Goal: Transaction & Acquisition: Purchase product/service

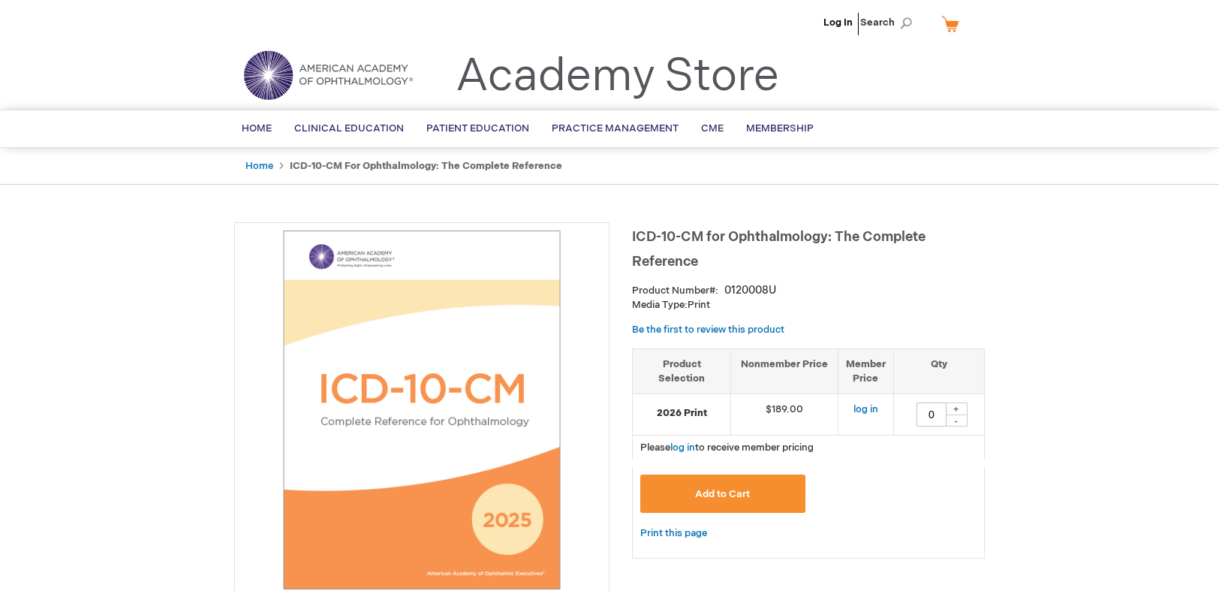
click at [951, 408] on div "+" at bounding box center [956, 408] width 23 height 13
type input "1"
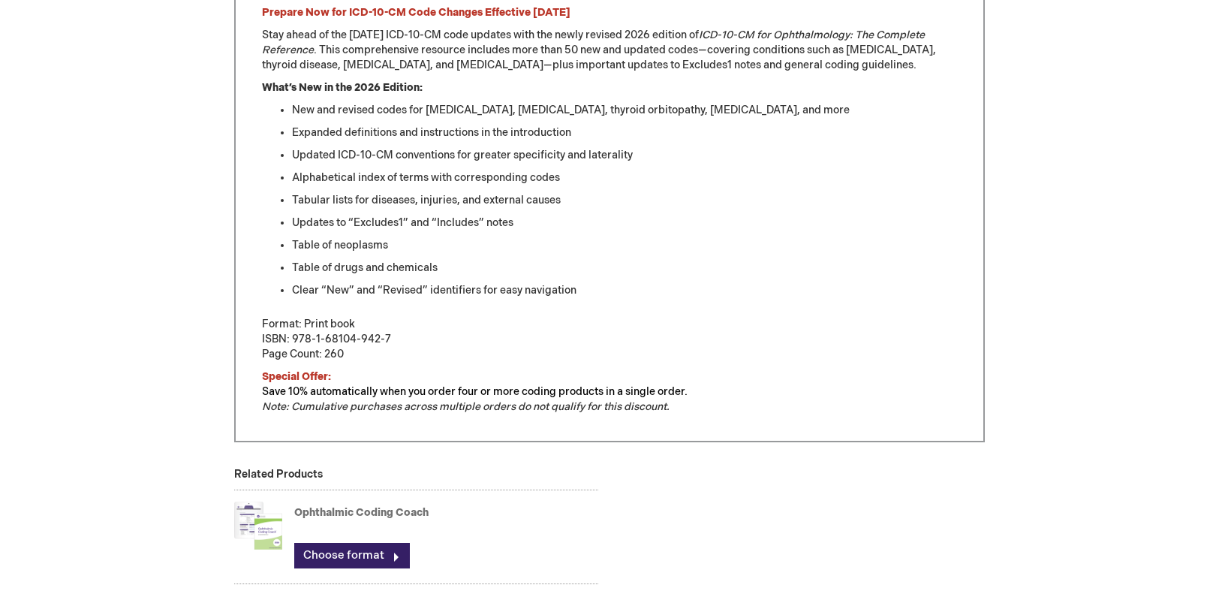
scroll to position [901, 0]
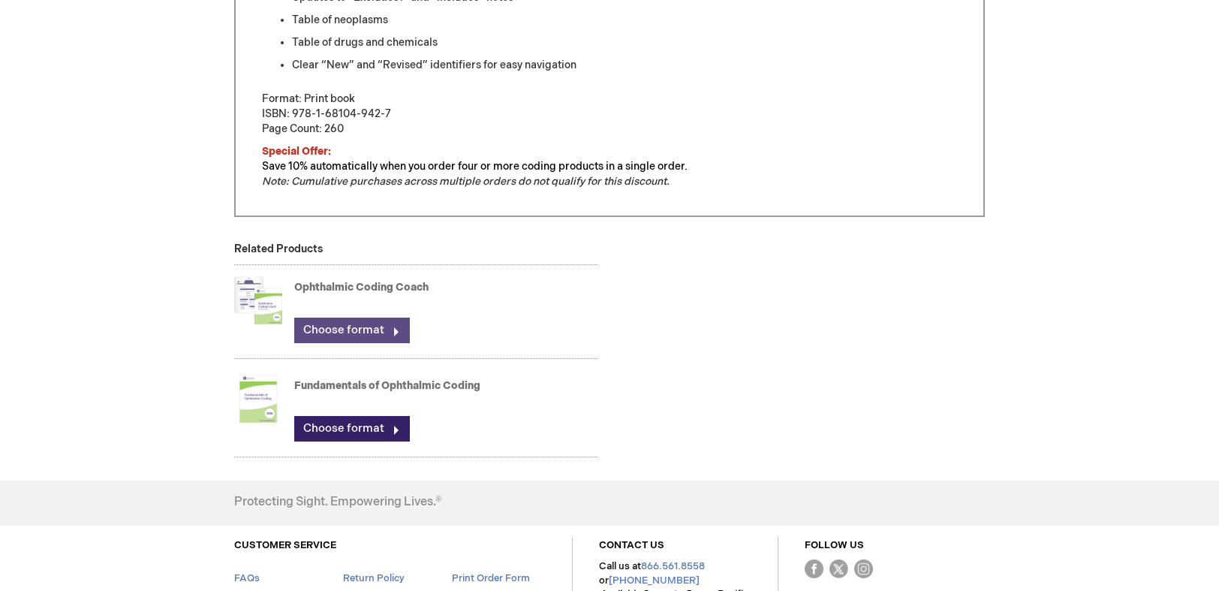
click at [335, 325] on link "Choose format" at bounding box center [352, 331] width 116 height 26
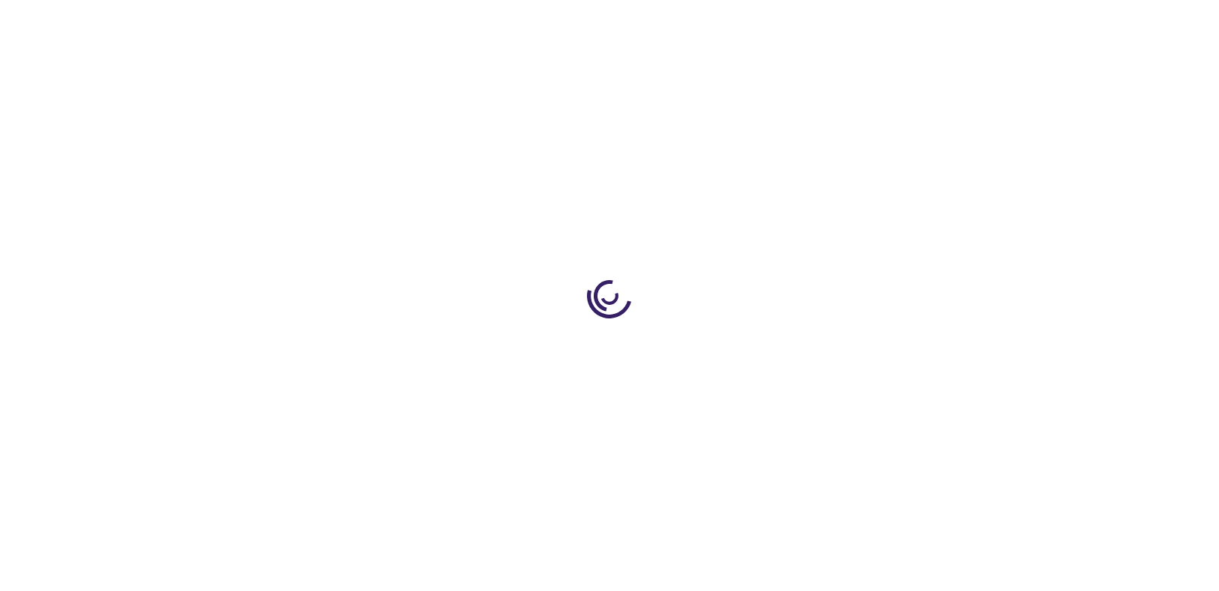
type input "0"
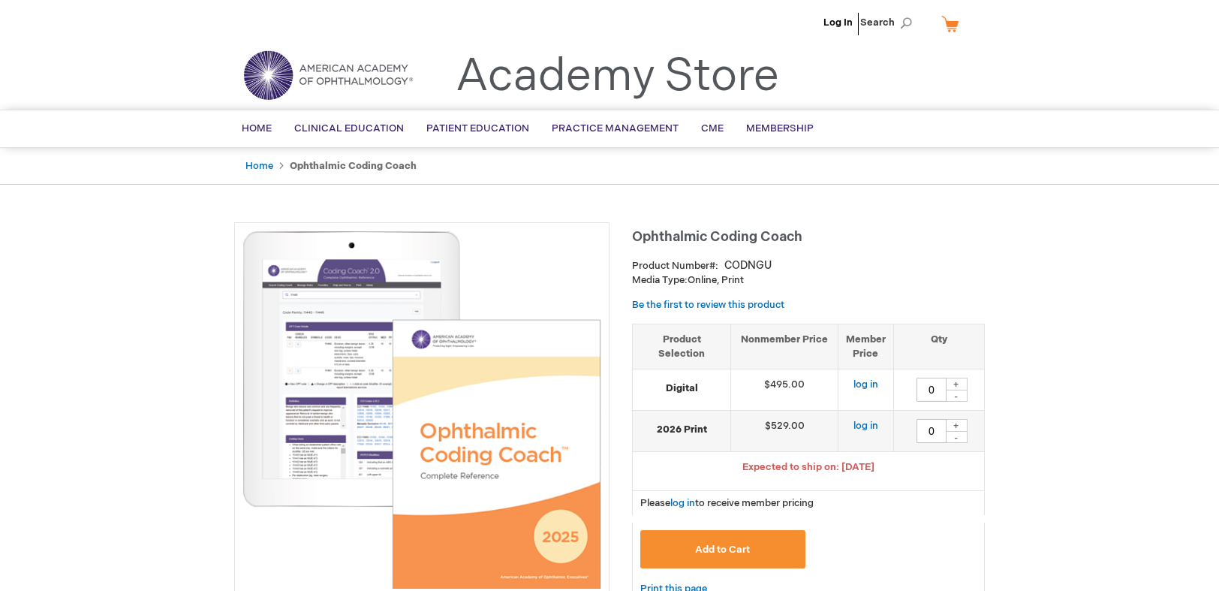
click at [955, 426] on div "+" at bounding box center [956, 425] width 23 height 13
type input "1"
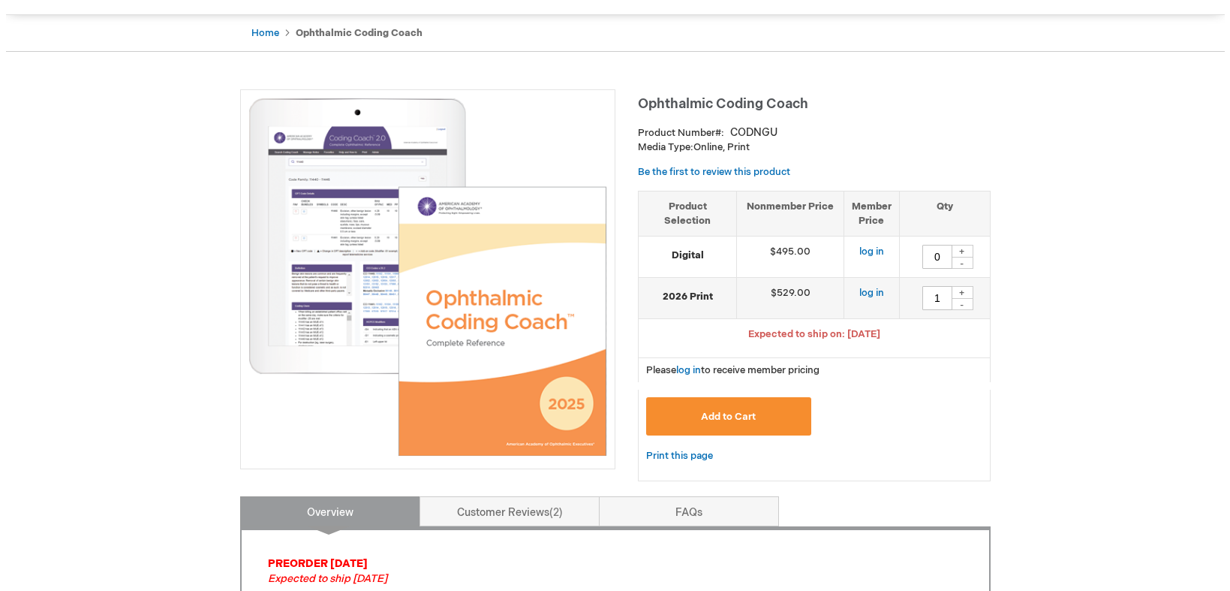
scroll to position [150, 0]
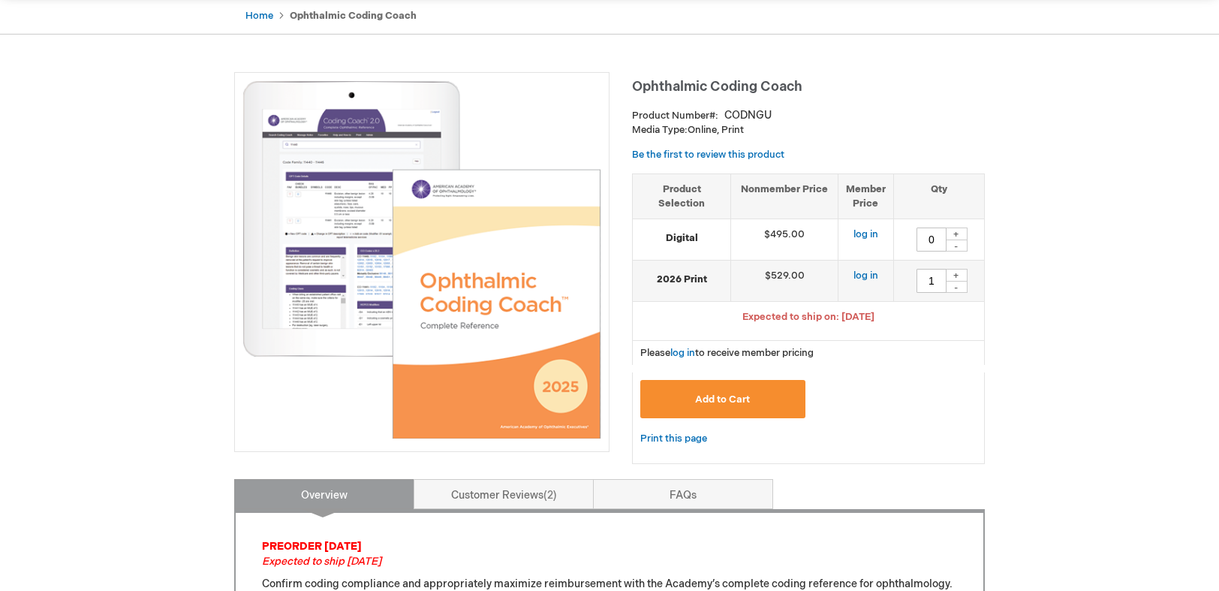
click at [696, 395] on span "Add to Cart" at bounding box center [722, 399] width 55 height 12
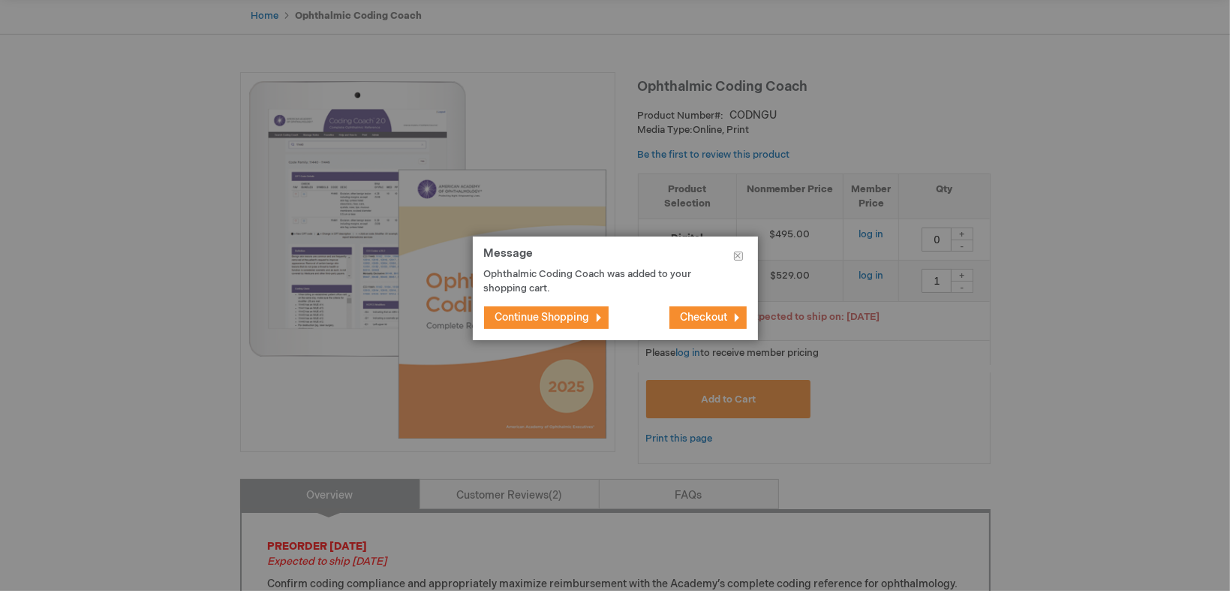
click at [701, 312] on span "Checkout" at bounding box center [704, 317] width 47 height 13
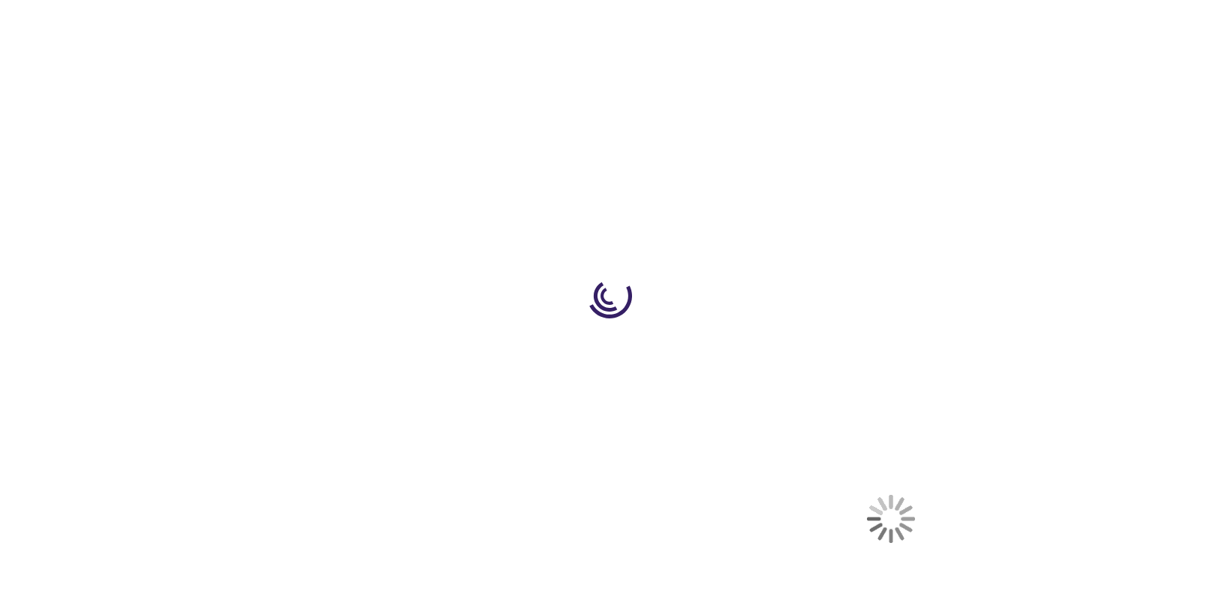
select select "US"
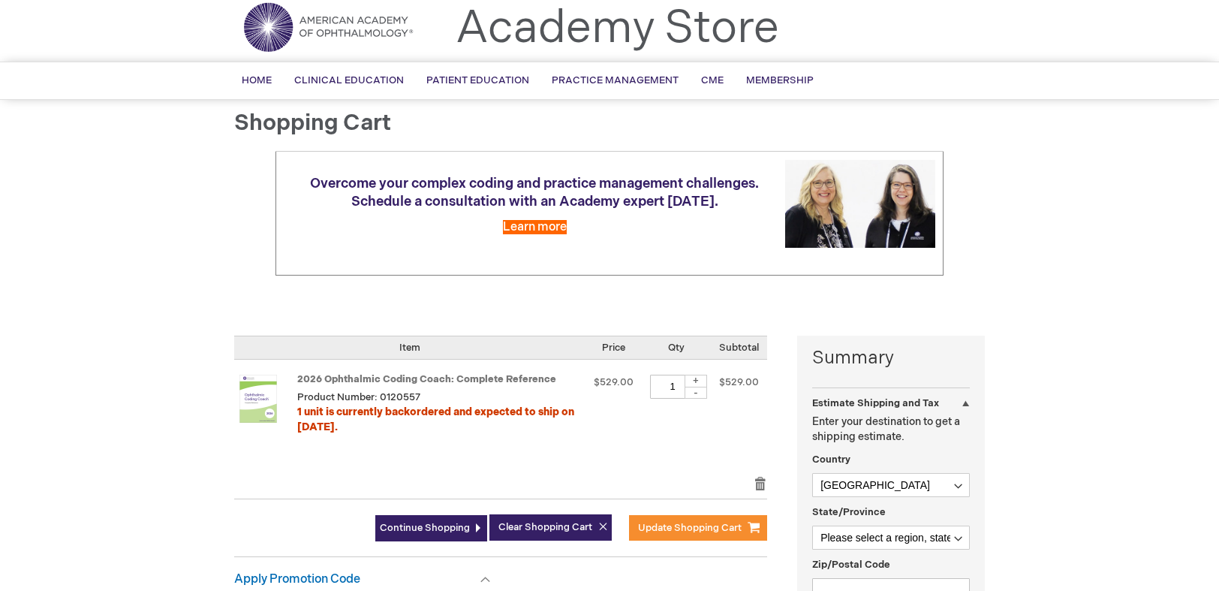
scroll to position [75, 0]
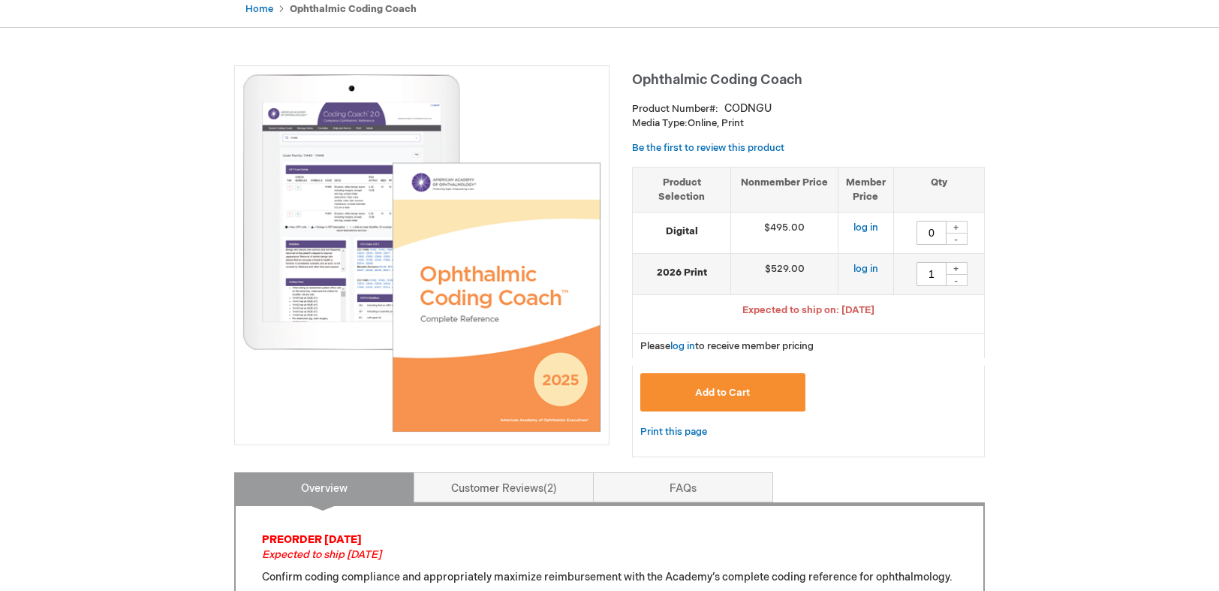
scroll to position [150, 0]
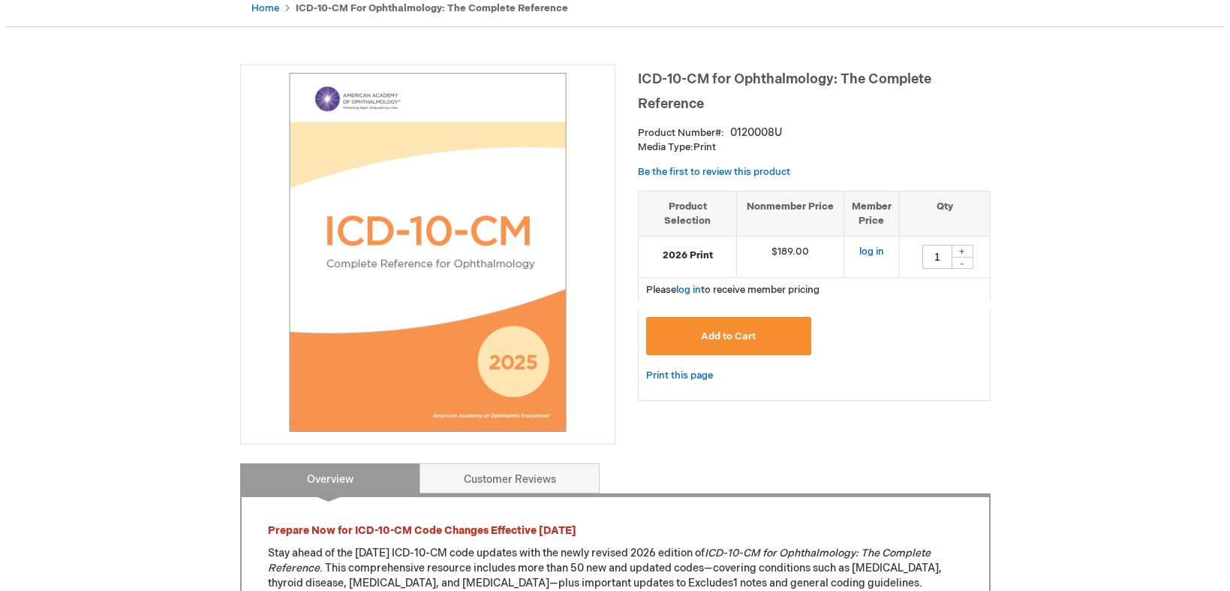
scroll to position [75, 0]
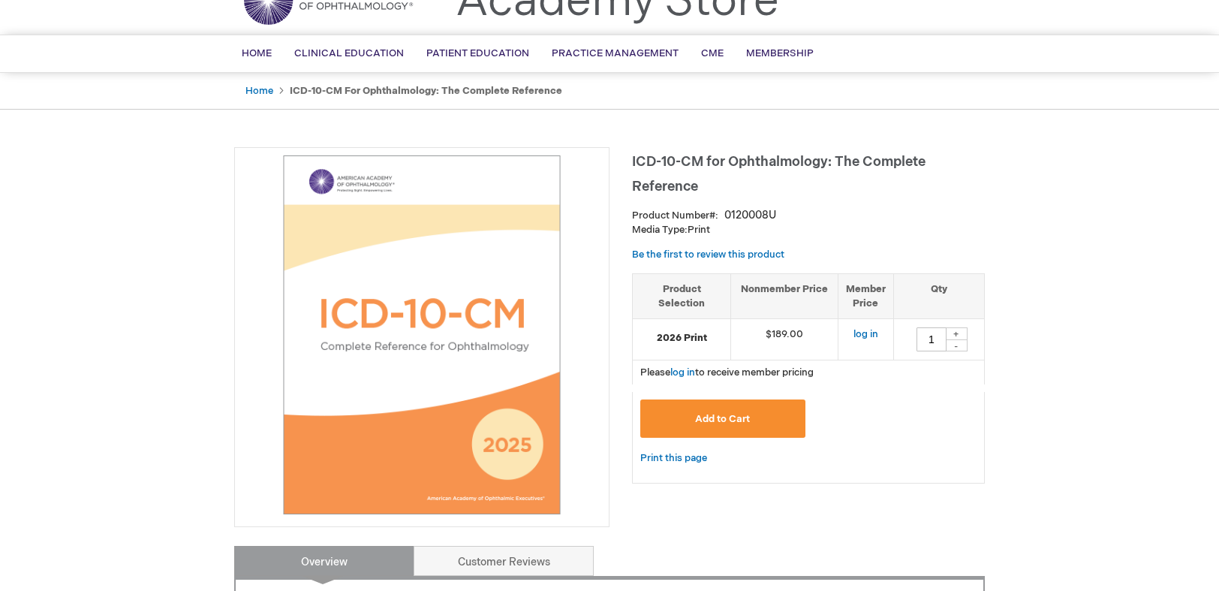
click at [731, 411] on button "Add to Cart" at bounding box center [722, 418] width 165 height 38
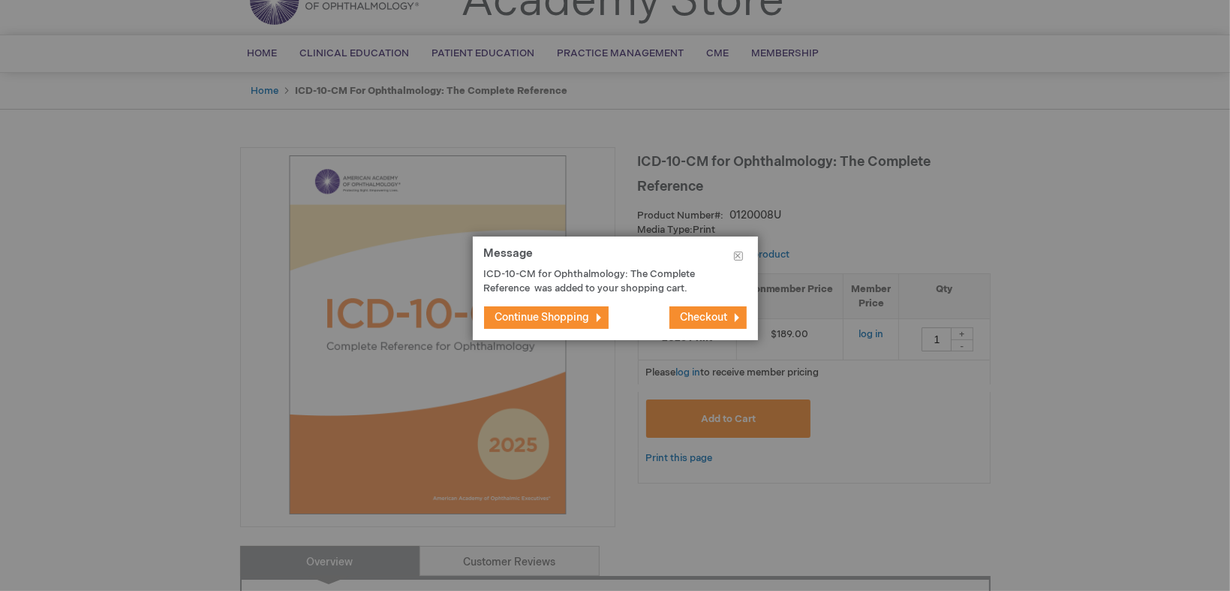
click at [696, 334] on footer "Continue Shopping Checkout" at bounding box center [615, 317] width 285 height 45
click at [696, 324] on button "Checkout" at bounding box center [708, 317] width 77 height 23
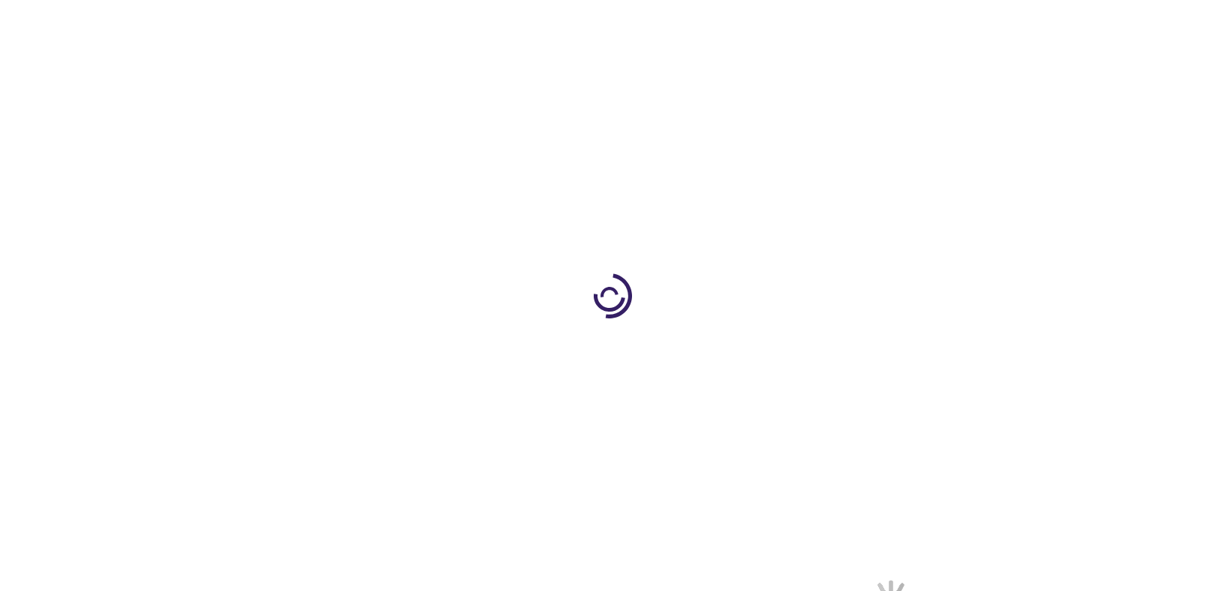
select select "US"
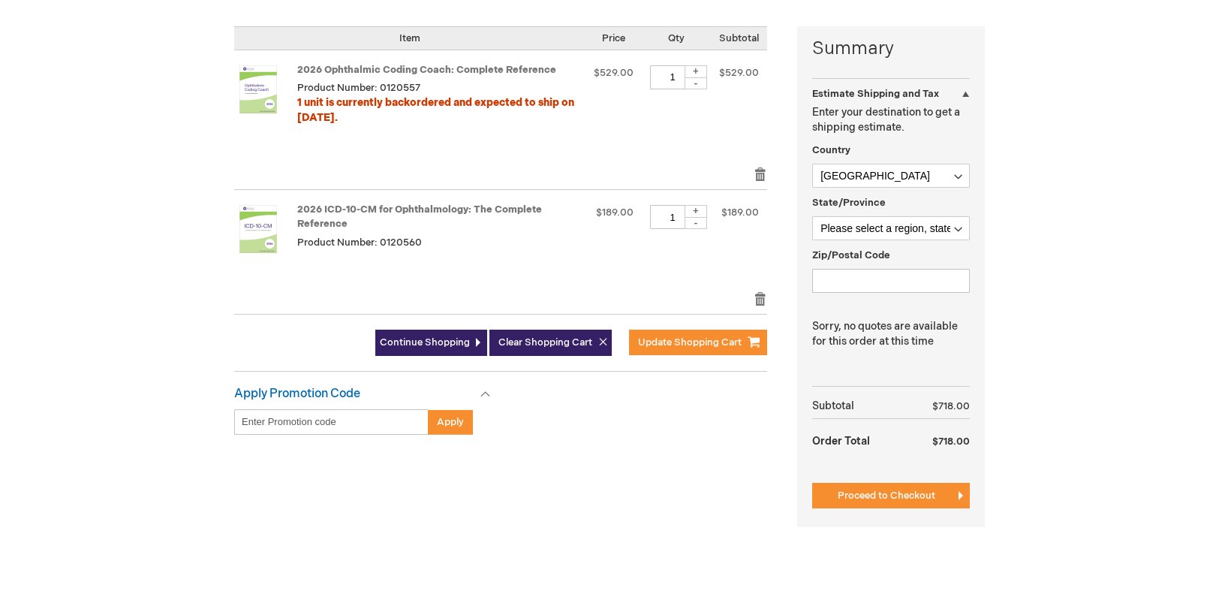
scroll to position [375, 0]
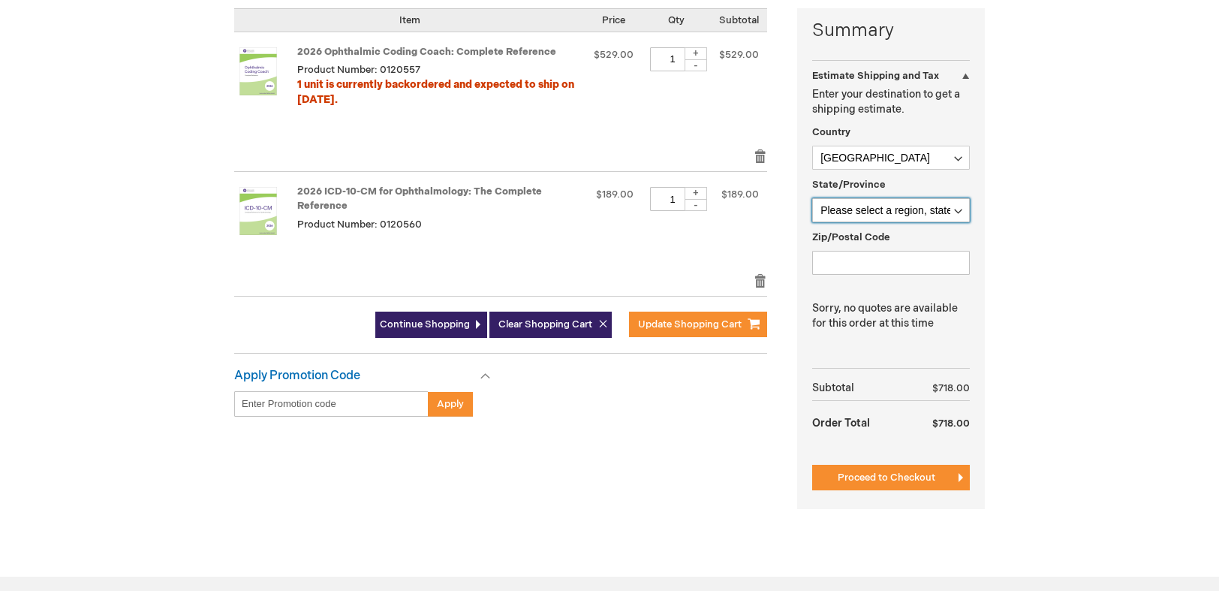
click at [946, 202] on select "Please select a region, state or province. Alabama Alaska American Samoa Arizon…" at bounding box center [891, 210] width 158 height 24
select select "18"
click at [812, 198] on select "Please select a region, state or province. Alabama Alaska American Samoa Arizon…" at bounding box center [891, 210] width 158 height 24
click at [868, 265] on input "Zip/Postal Code" at bounding box center [891, 263] width 158 height 24
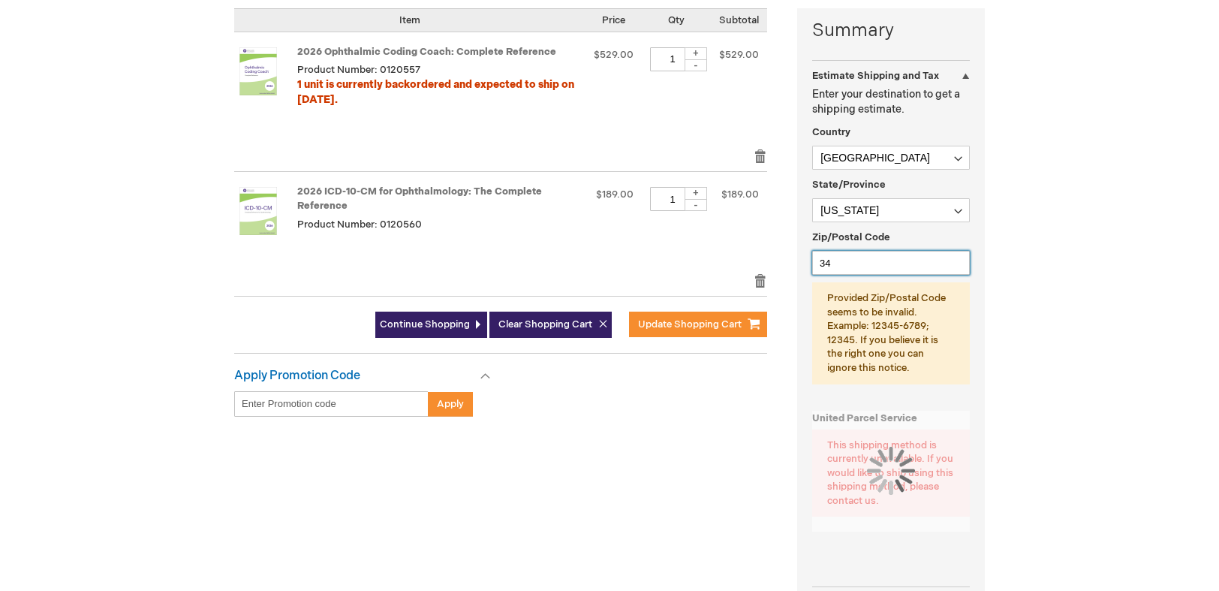
type input "3"
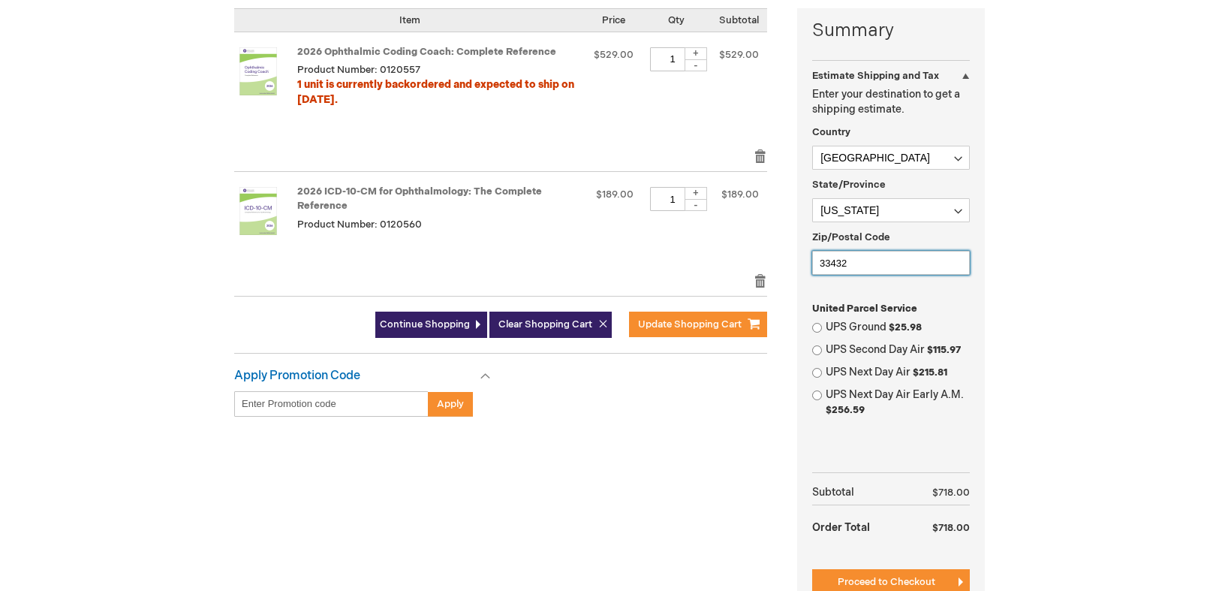
type input "33432-1658"
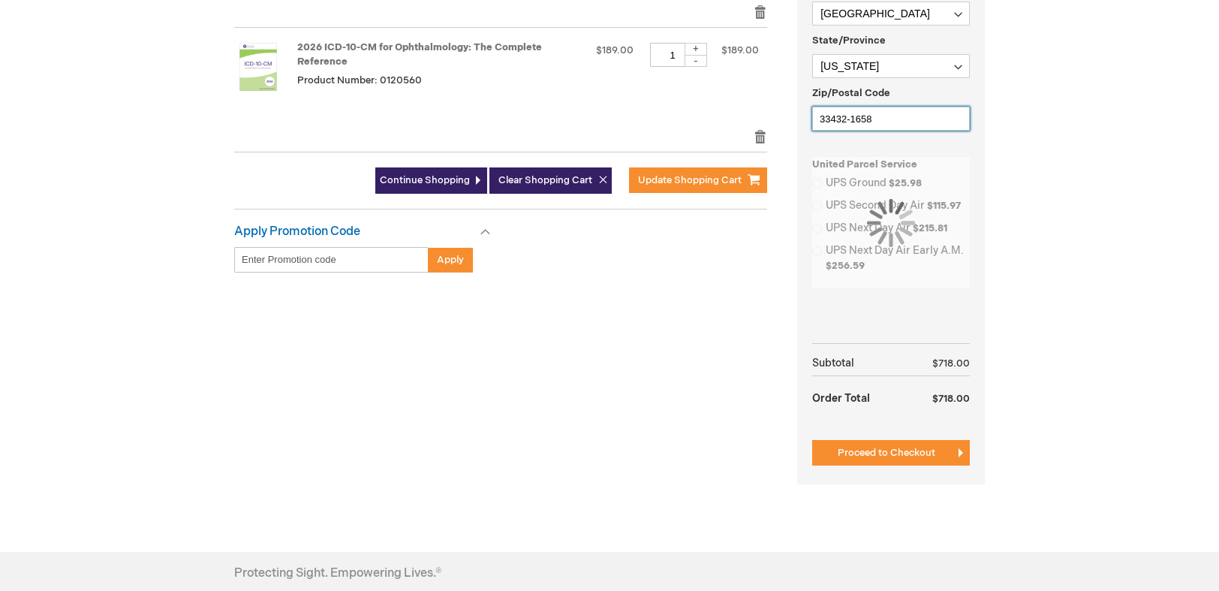
scroll to position [525, 0]
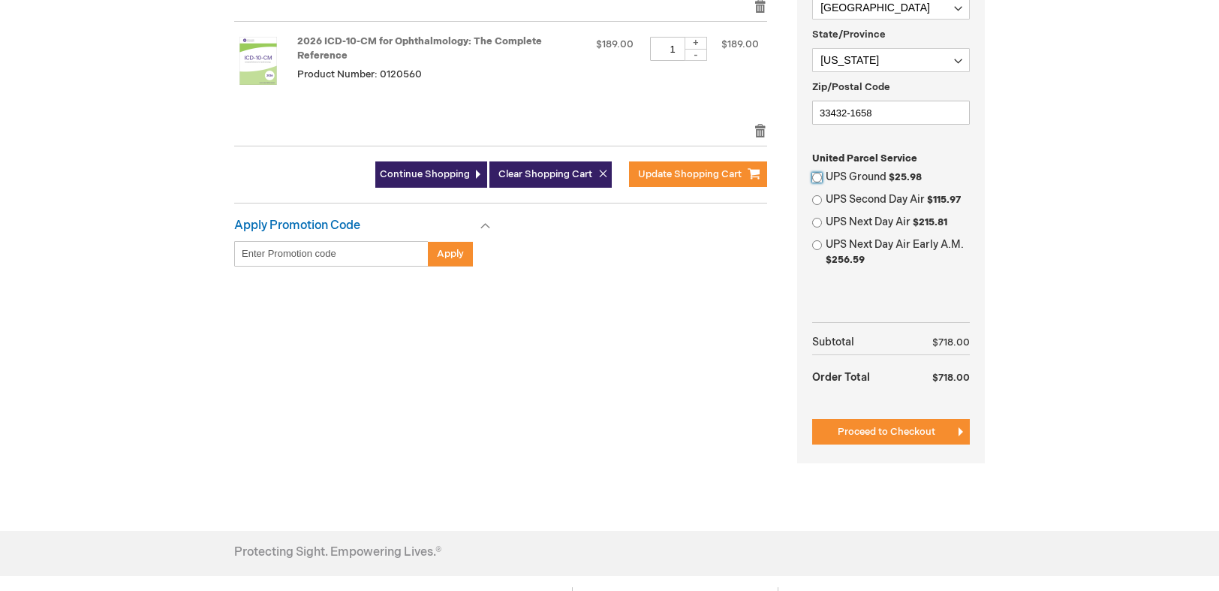
click at [816, 177] on input "UPS Ground $25.98" at bounding box center [817, 178] width 10 height 10
radio input "true"
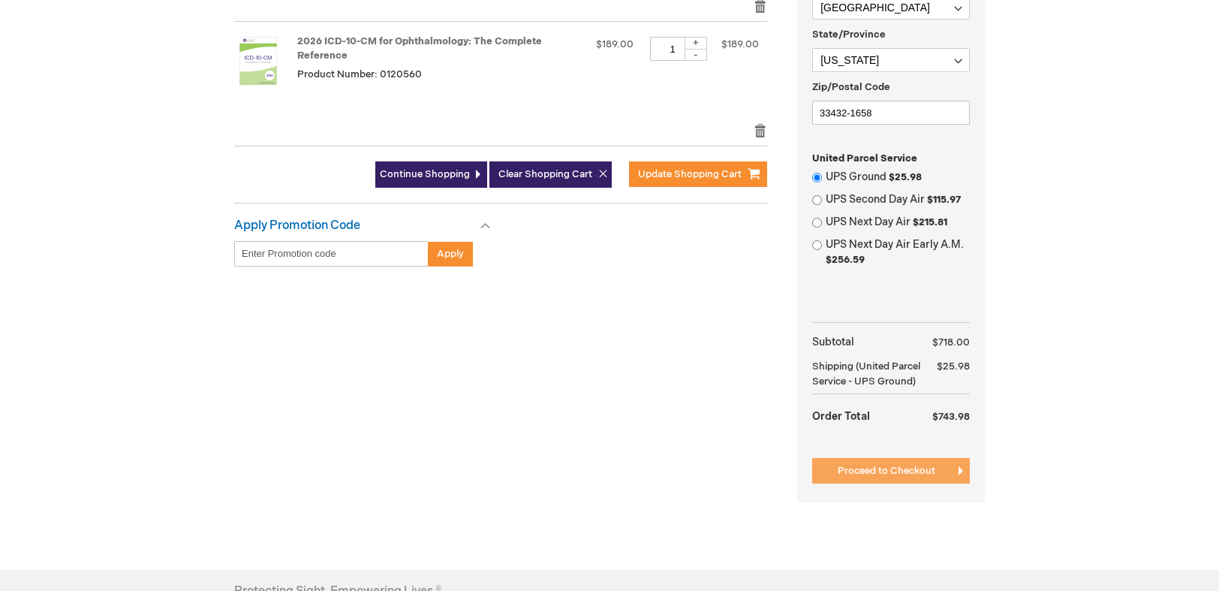
click at [897, 474] on span "Proceed to Checkout" at bounding box center [887, 471] width 98 height 12
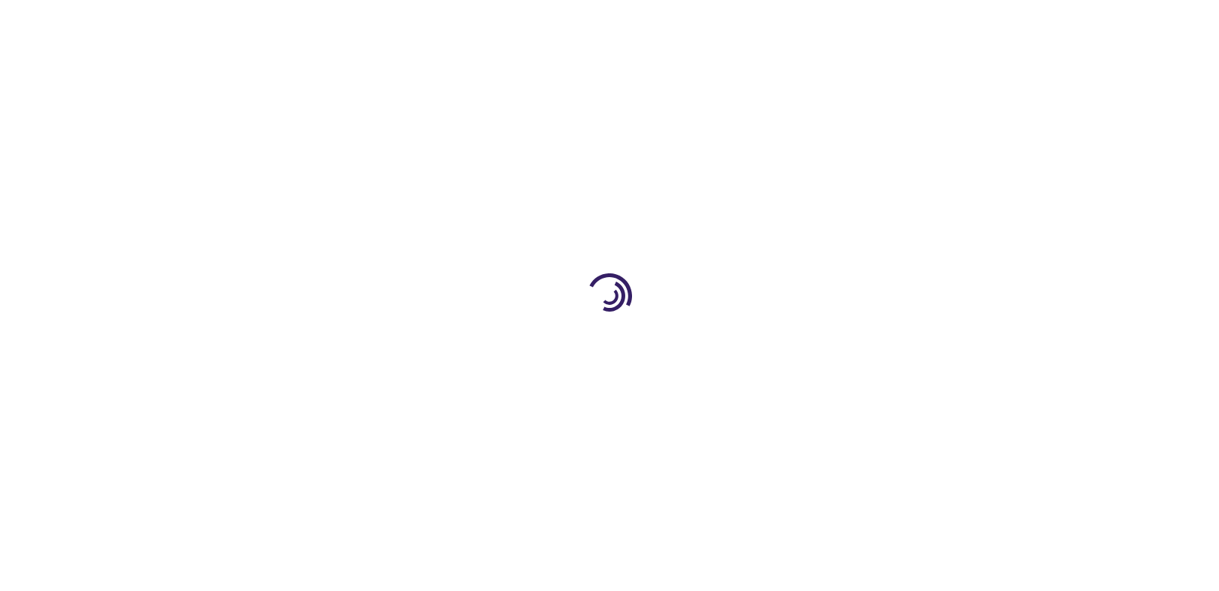
scroll to position [240, 0]
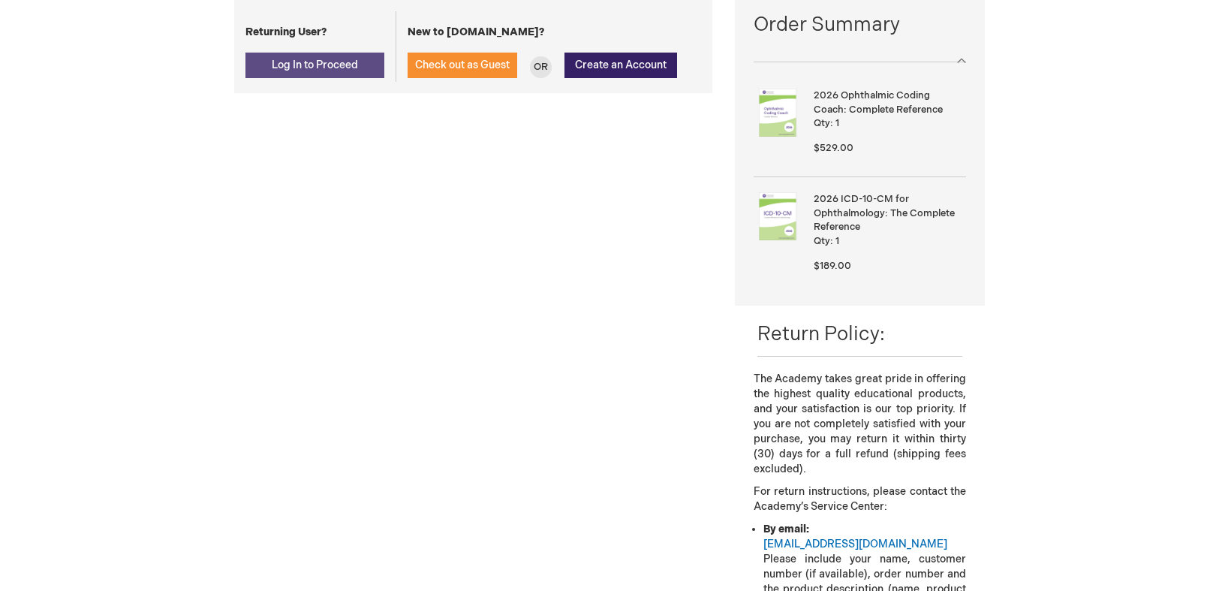
click at [354, 64] on span "Log In to Proceed" at bounding box center [315, 65] width 86 height 13
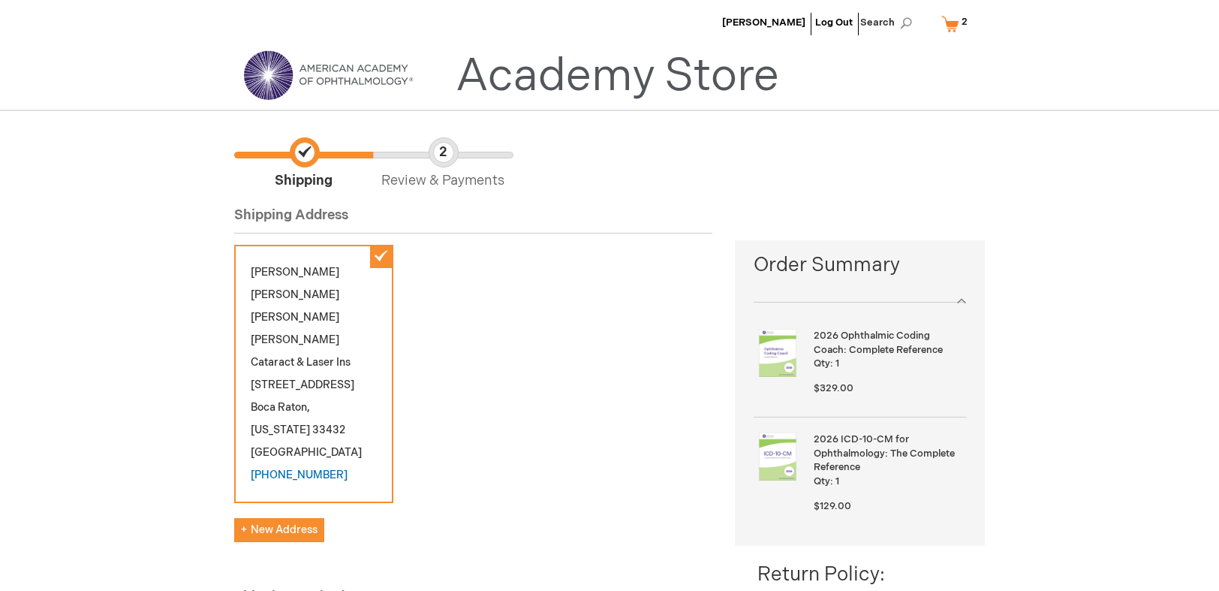
click at [947, 20] on link "My Cart 2 2 items" at bounding box center [957, 24] width 39 height 26
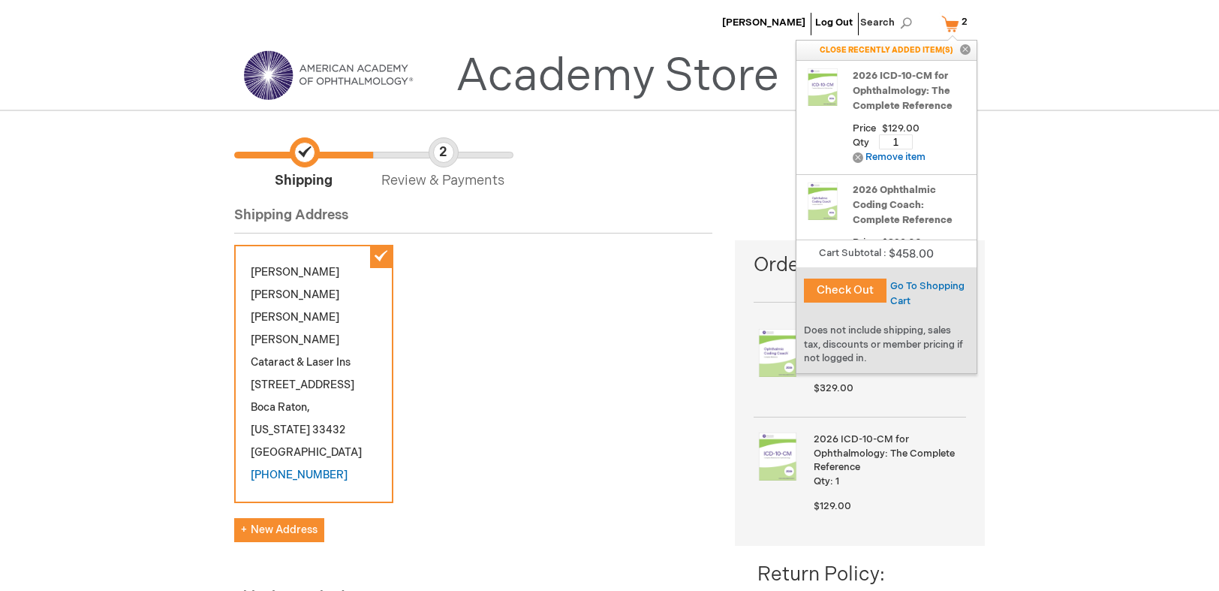
click at [859, 280] on button "Check Out" at bounding box center [845, 290] width 83 height 24
click at [841, 289] on button "Check Out" at bounding box center [845, 290] width 83 height 24
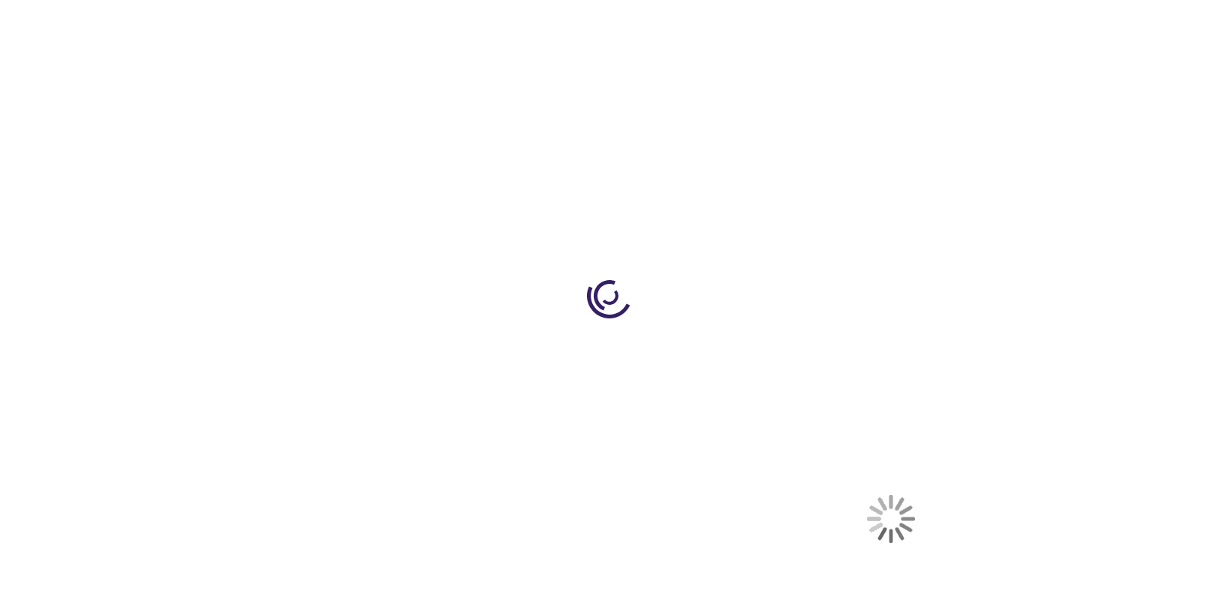
select select "US"
select select "18"
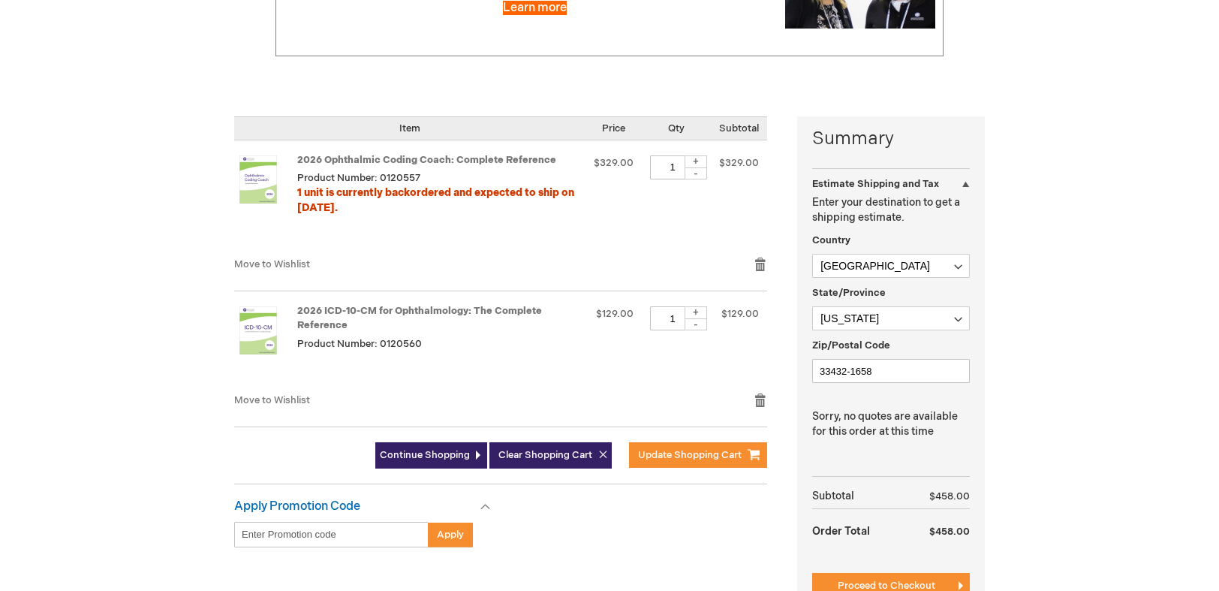
scroll to position [375, 0]
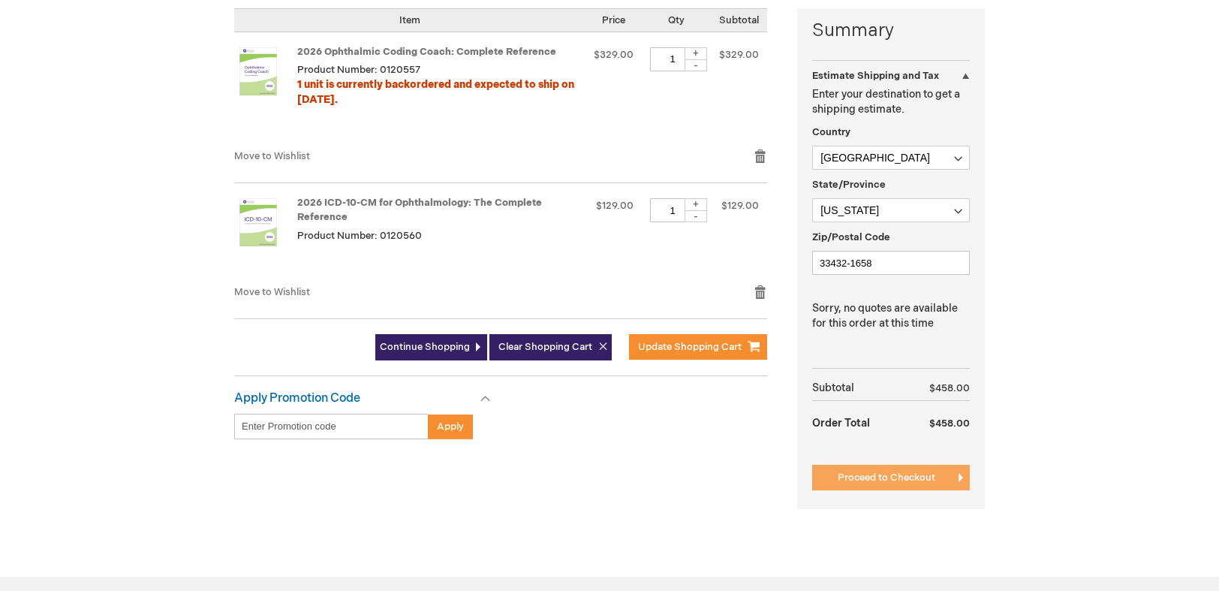
click at [898, 480] on span "Proceed to Checkout" at bounding box center [887, 477] width 98 height 12
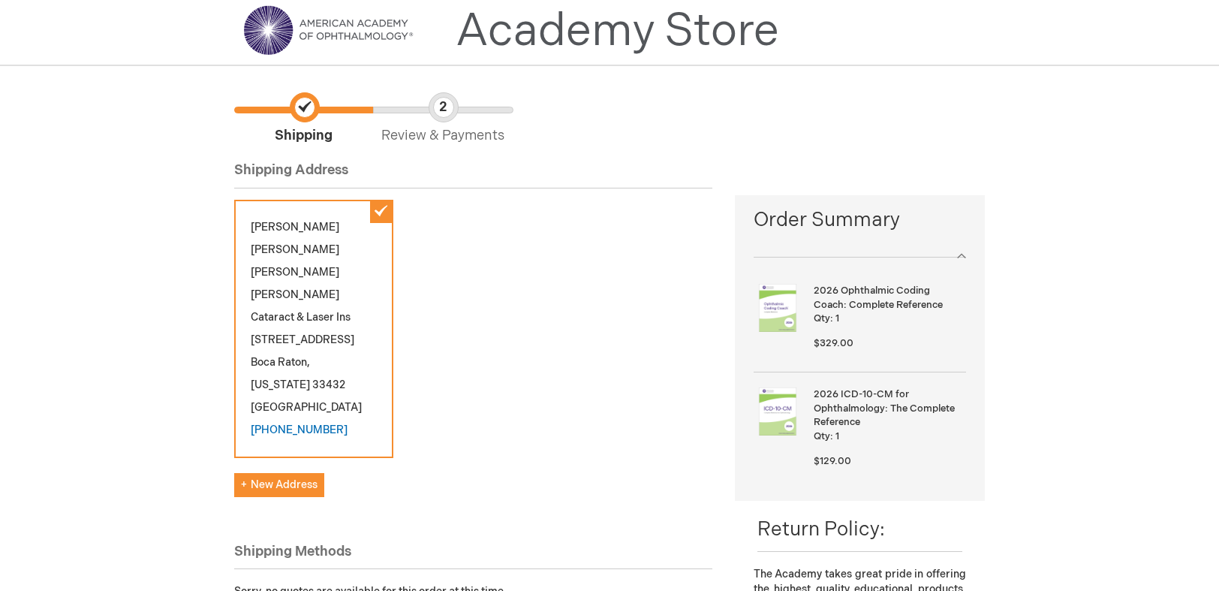
scroll to position [18, 0]
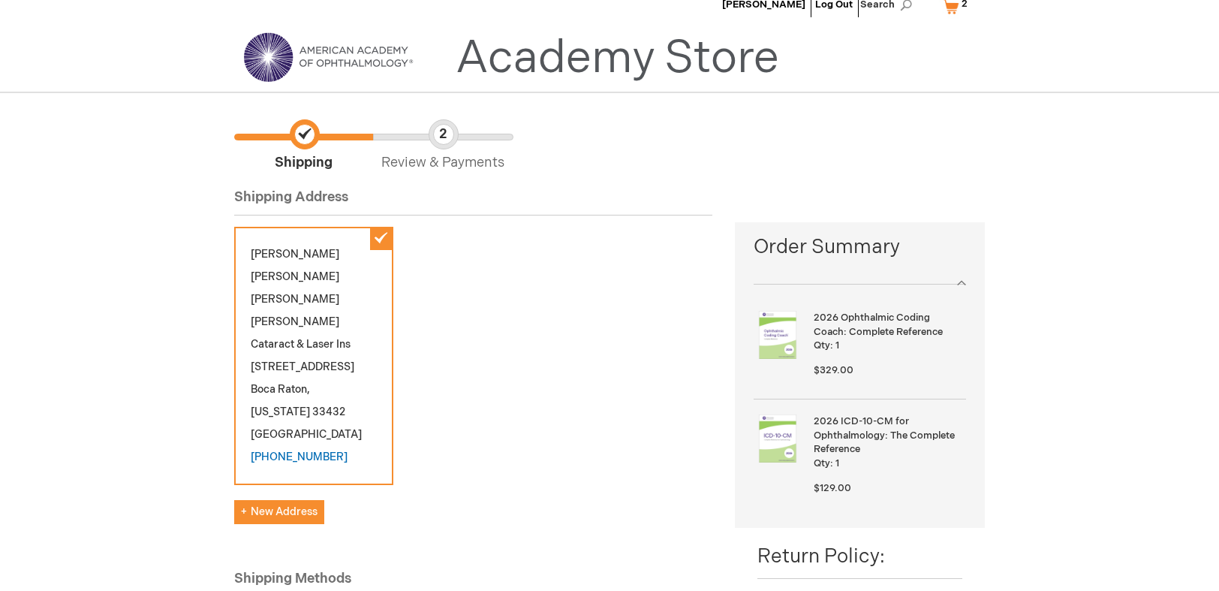
click at [383, 234] on div "[PERSON_NAME] [PERSON_NAME] [PERSON_NAME] Cataract & Laser Ins [STREET_ADDRESS]…" at bounding box center [313, 356] width 159 height 258
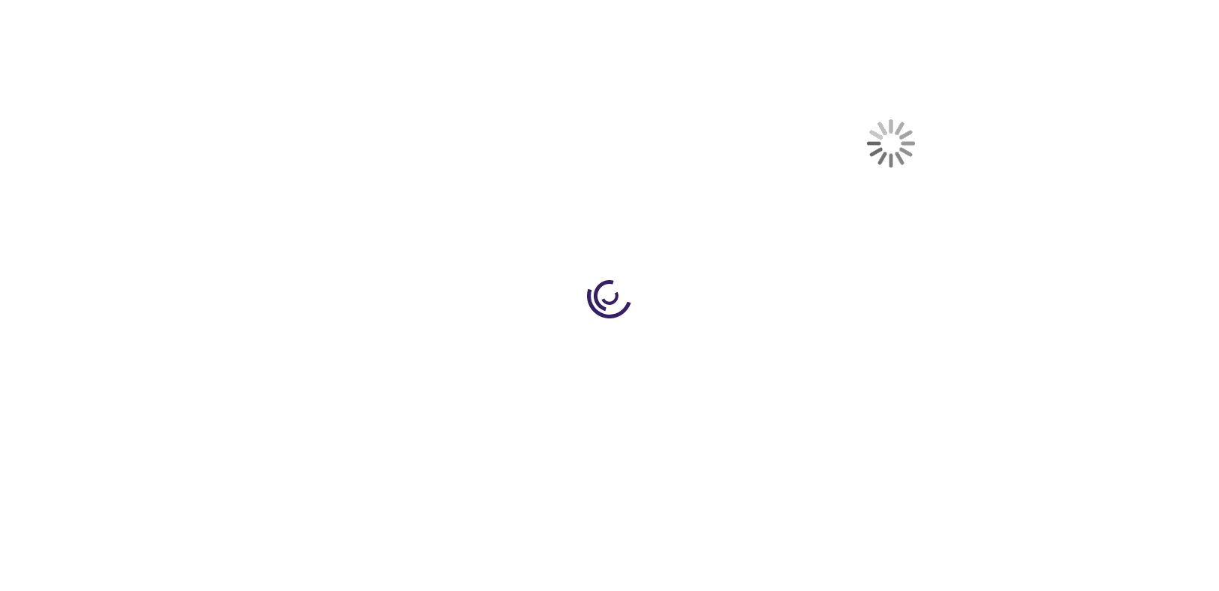
select select "US"
select select "18"
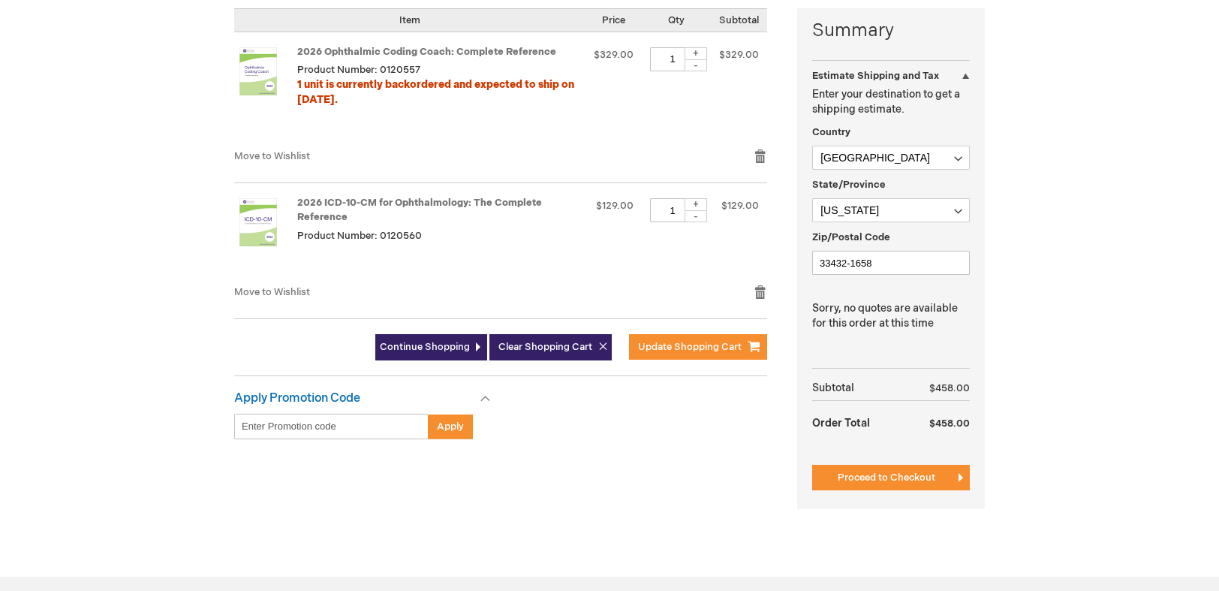
click at [897, 476] on span "Proceed to Checkout" at bounding box center [887, 477] width 98 height 12
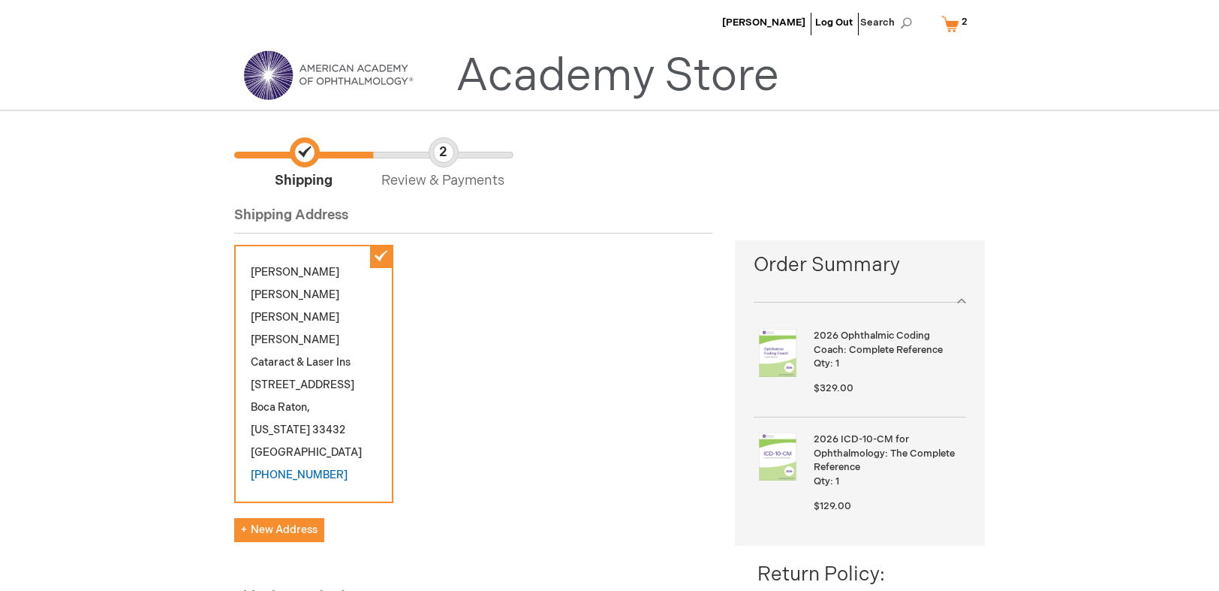
scroll to position [150, 0]
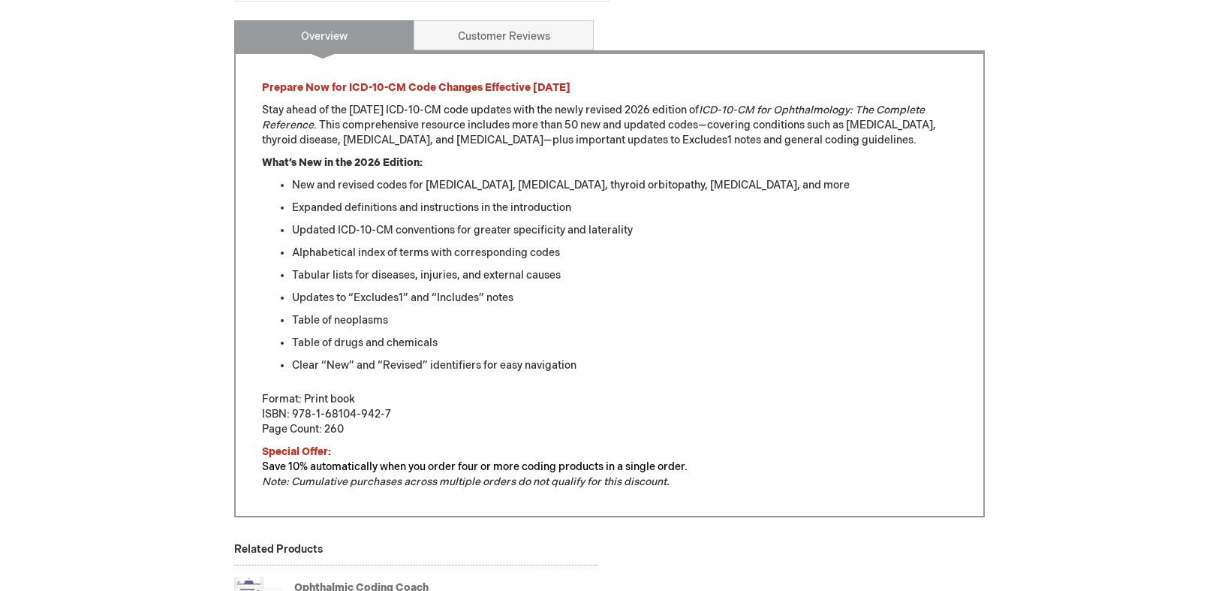
scroll to position [901, 0]
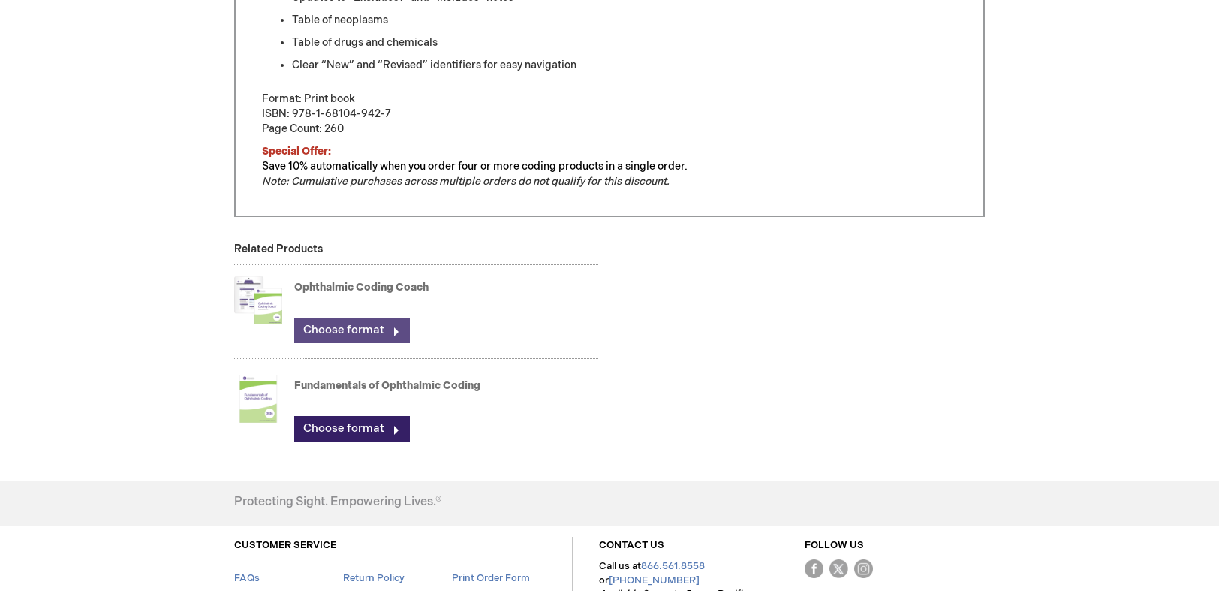
click at [346, 326] on link "Choose format" at bounding box center [352, 331] width 116 height 26
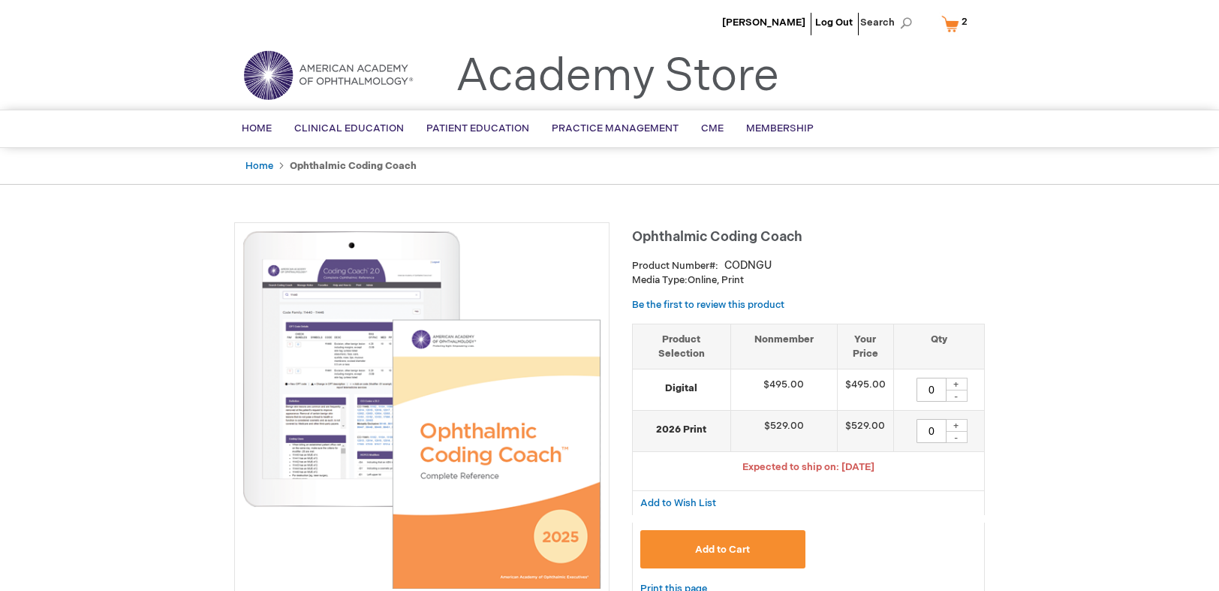
click at [958, 438] on div "-" at bounding box center [956, 437] width 23 height 12
click at [958, 420] on div "+" at bounding box center [956, 425] width 23 height 13
type input "1"
click at [721, 547] on span "Add to Cart" at bounding box center [722, 549] width 55 height 12
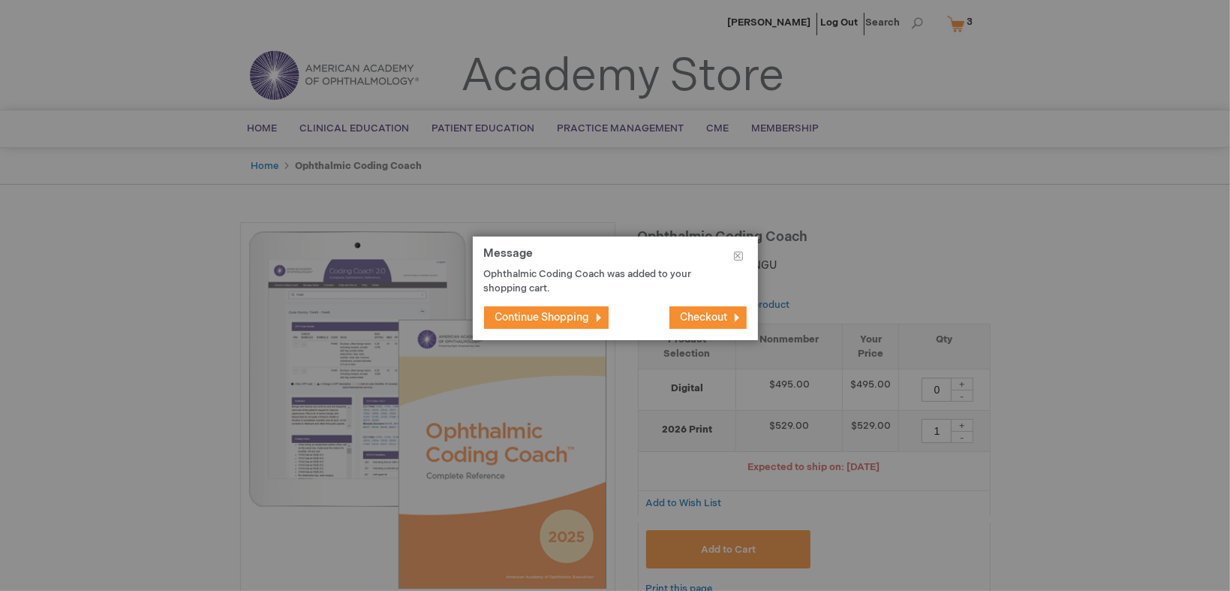
click at [700, 310] on button "Checkout" at bounding box center [708, 317] width 77 height 23
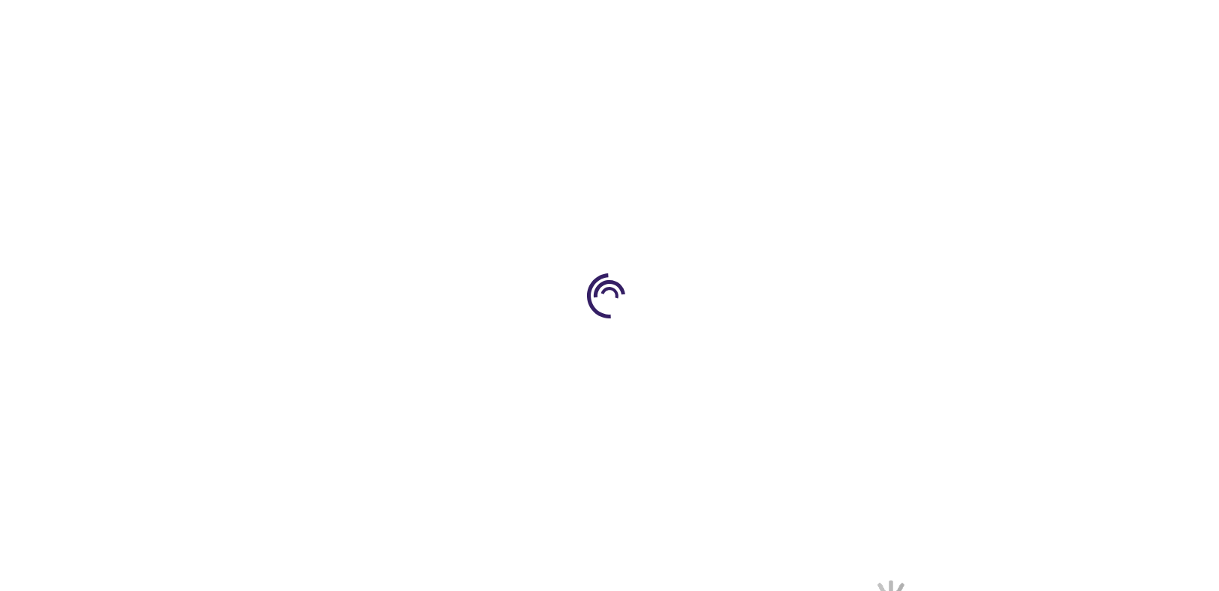
select select "US"
select select "18"
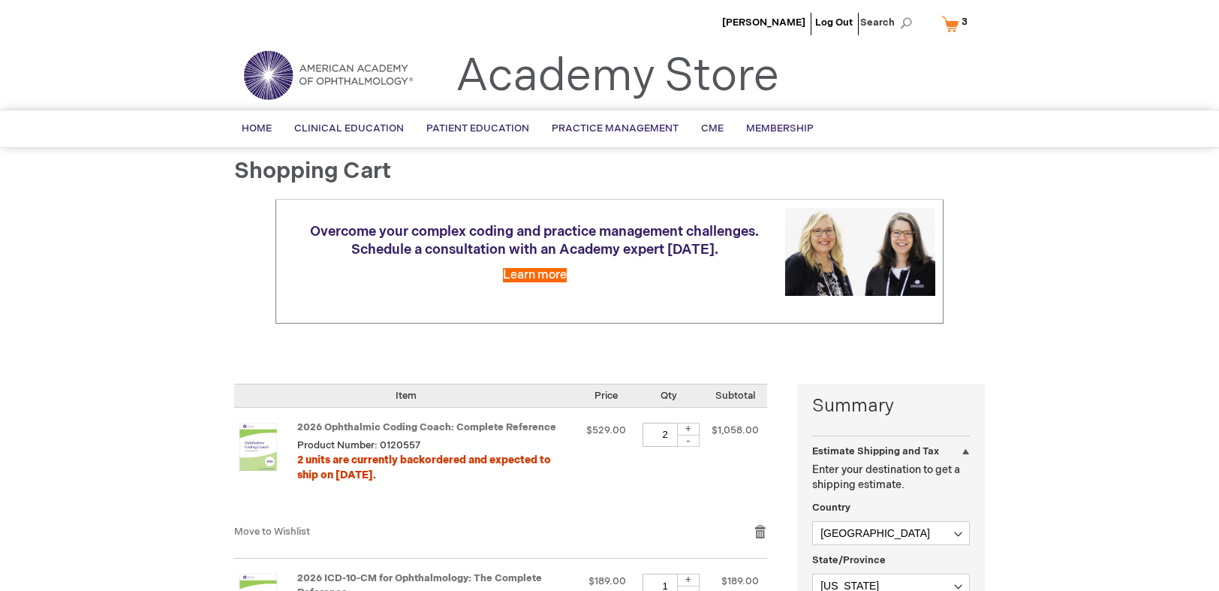
click at [695, 442] on div "-" at bounding box center [688, 441] width 23 height 12
type input "1"
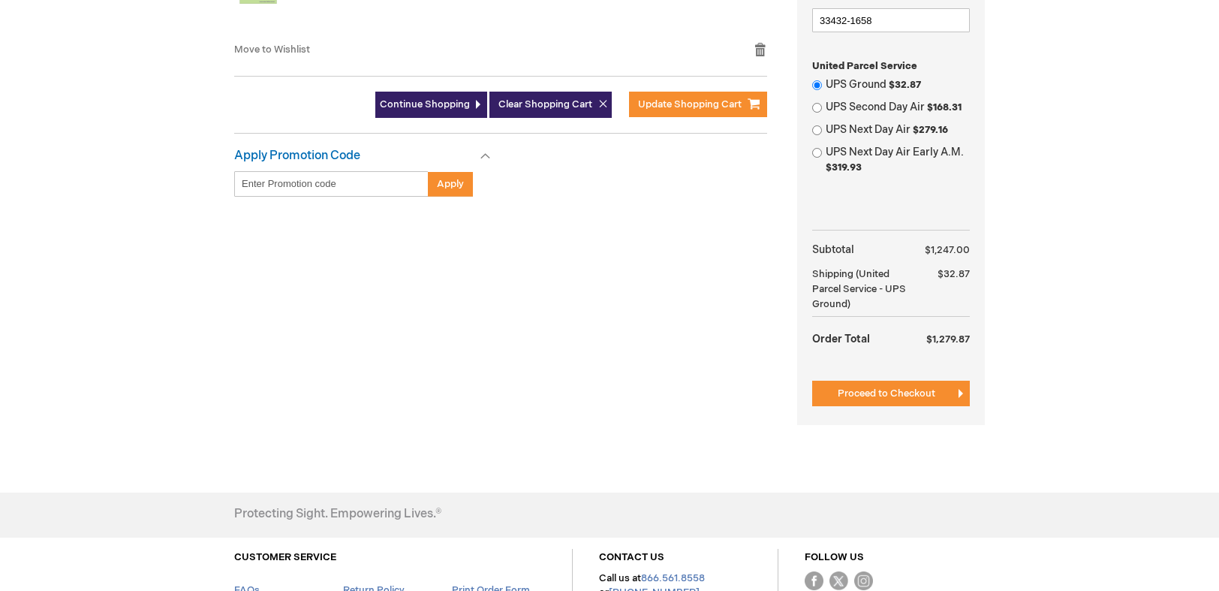
scroll to position [676, 0]
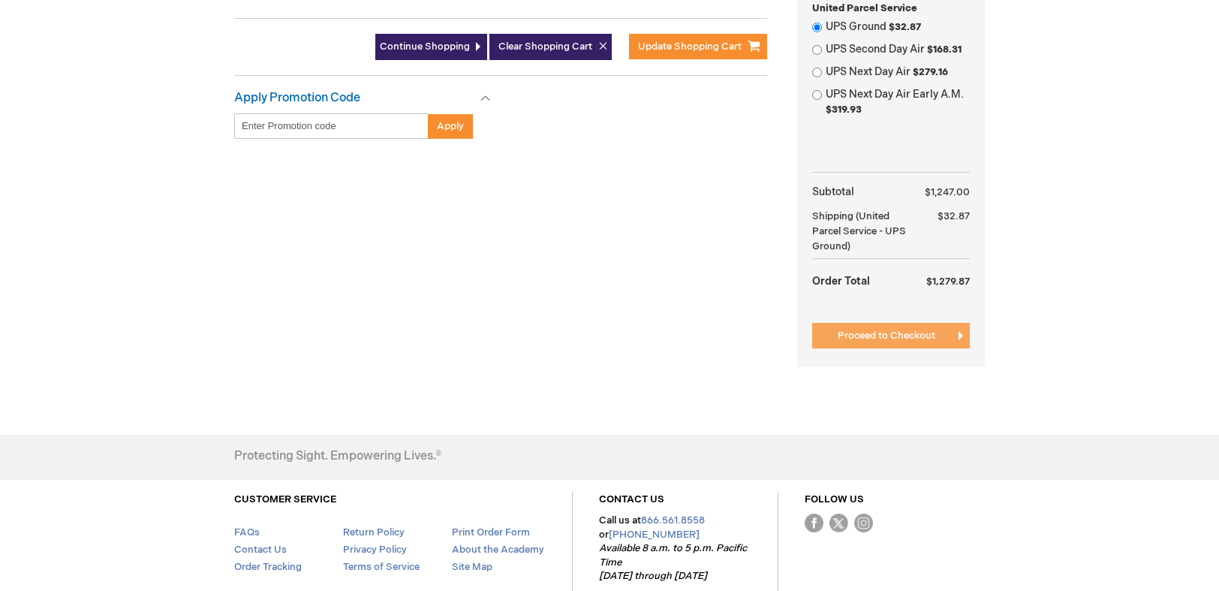
click at [857, 337] on span "Proceed to Checkout" at bounding box center [887, 336] width 98 height 12
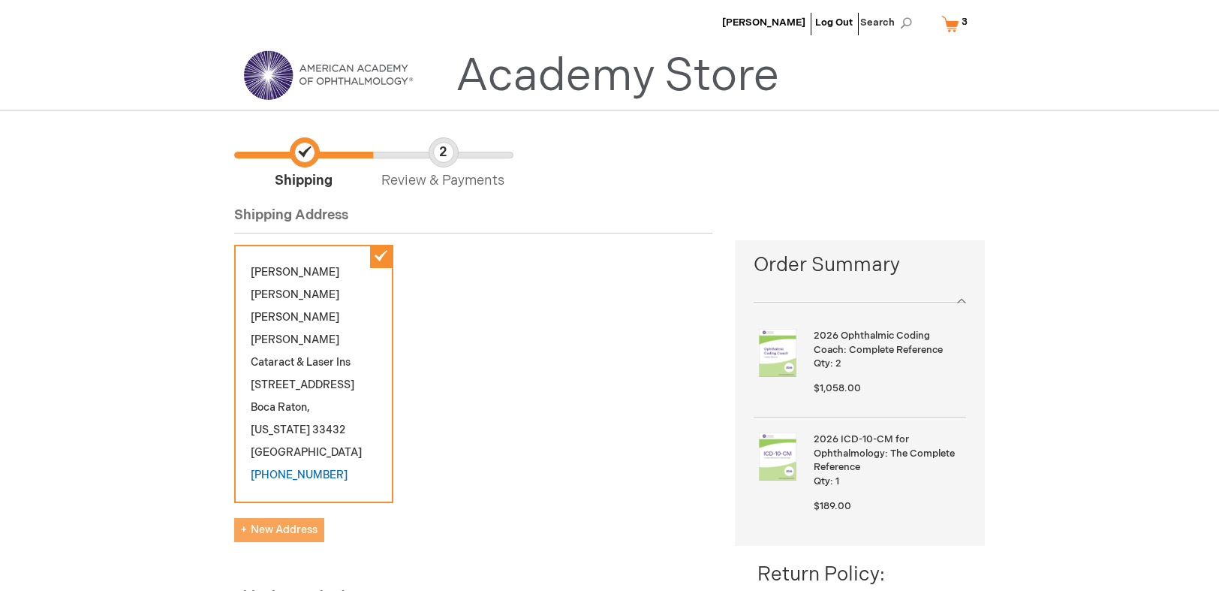
click at [255, 523] on span "New Address" at bounding box center [279, 529] width 77 height 13
select select "US"
select select "18"
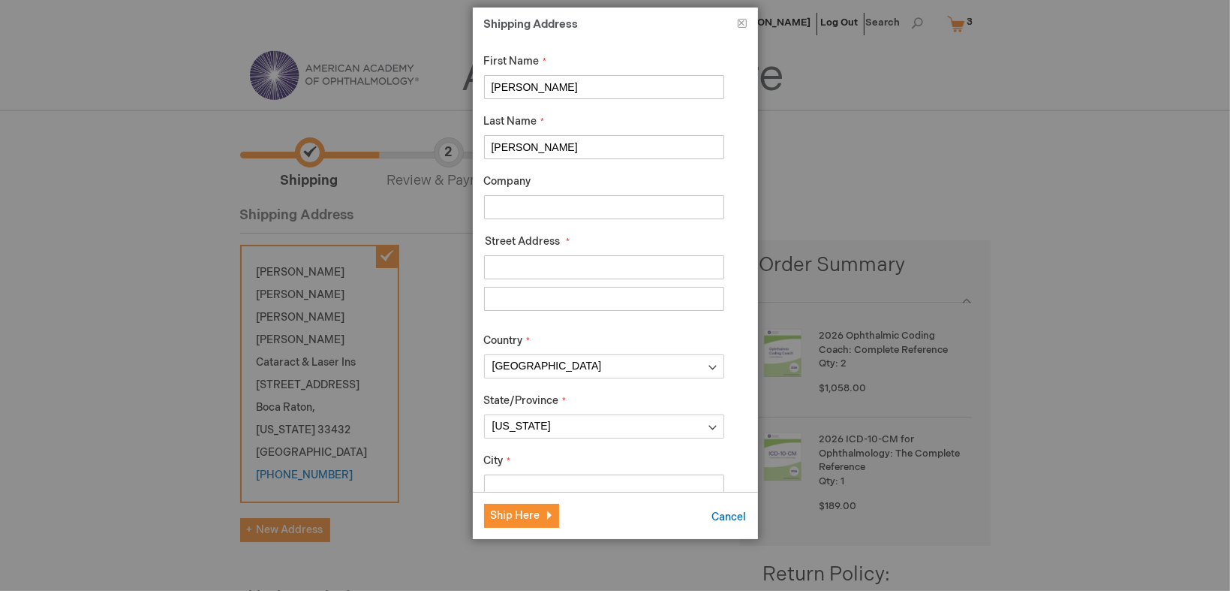
drag, startPoint x: 566, startPoint y: 89, endPoint x: 451, endPoint y: 68, distance: 116.8
type input "Alan"
drag, startPoint x: 555, startPoint y: 142, endPoint x: 448, endPoint y: 141, distance: 107.3
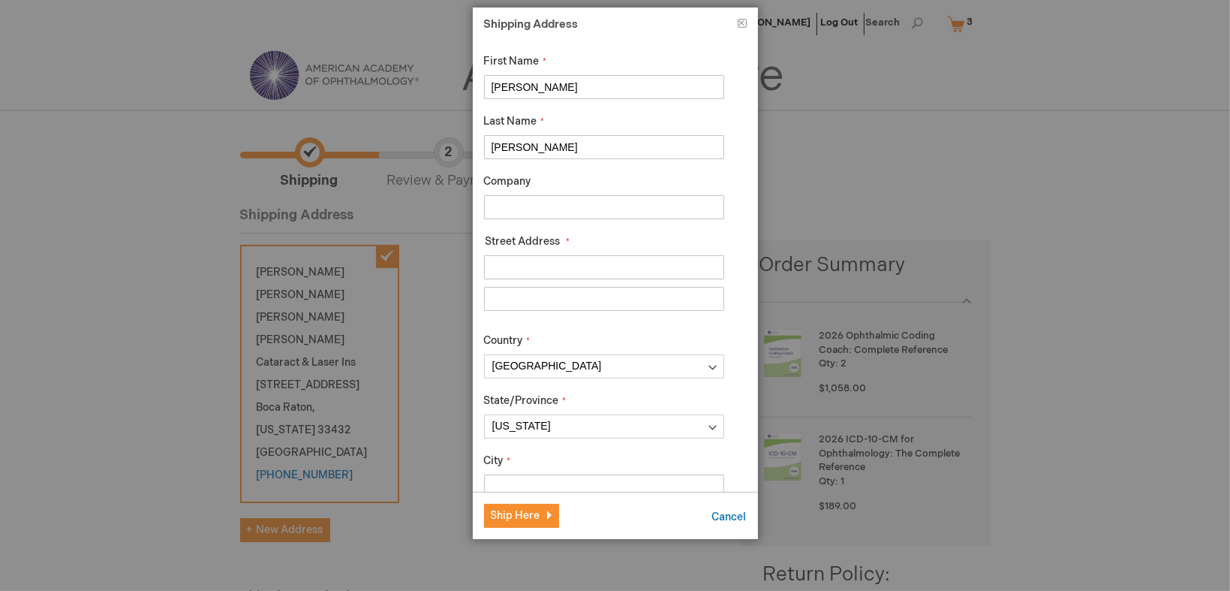
type input "Aker"
click at [534, 202] on input "Company" at bounding box center [604, 207] width 240 height 24
type input "Aker Kasten Eye Center"
type input "1445 NW BOCA RATON BLVD"
type input "BOCA RATON"
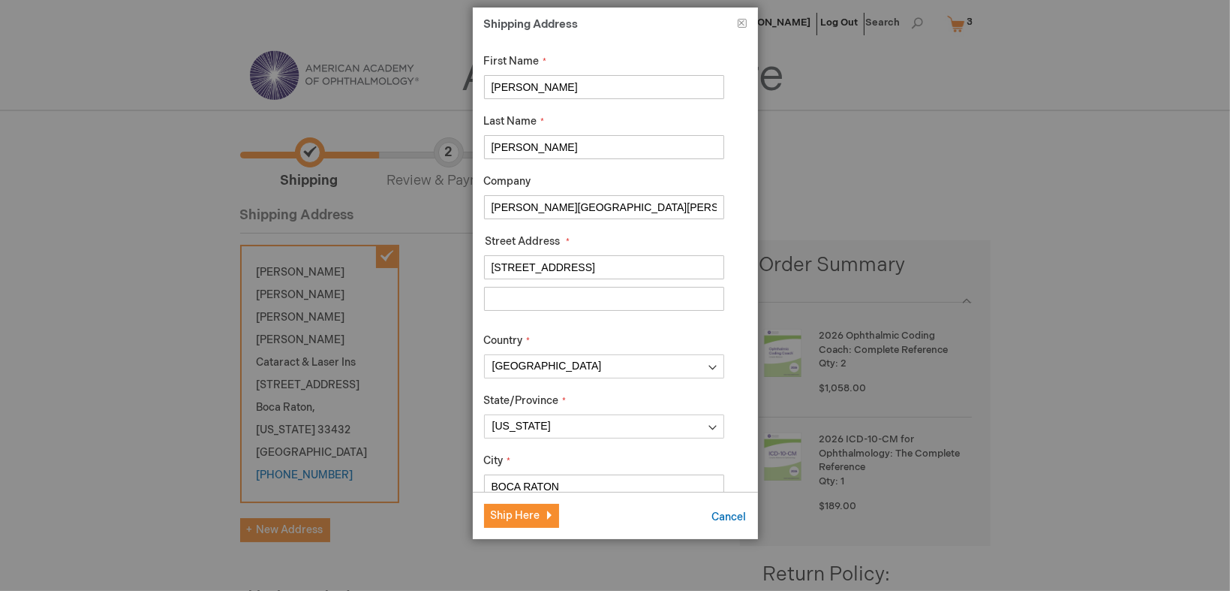
type input "5618861023"
click at [529, 517] on span "Ship Here" at bounding box center [516, 515] width 50 height 13
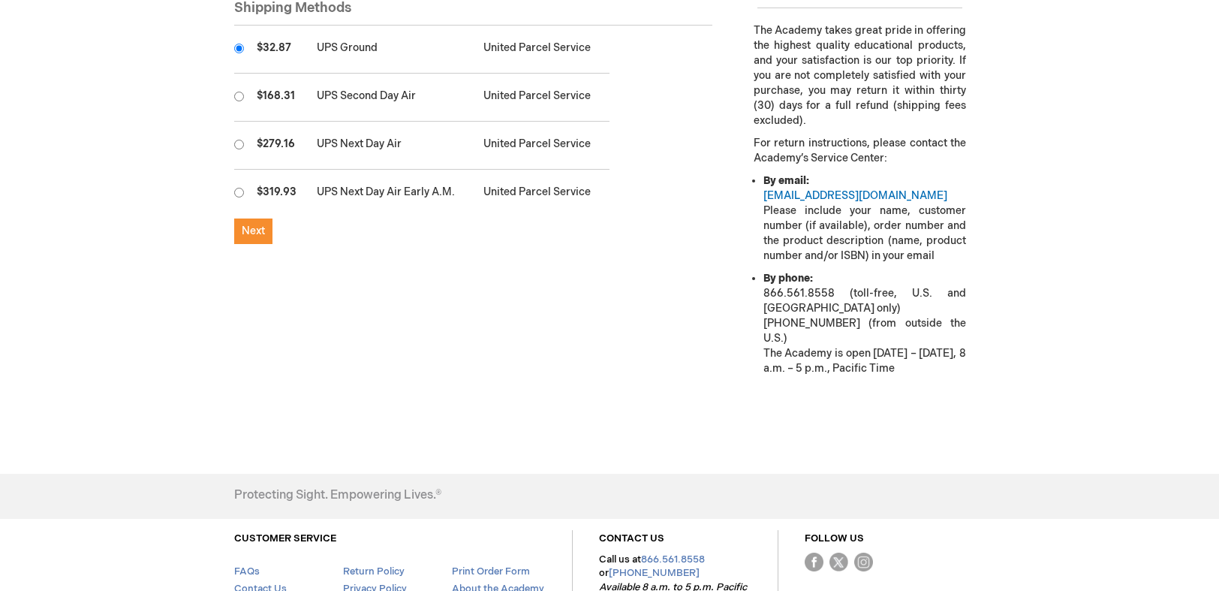
scroll to position [601, 0]
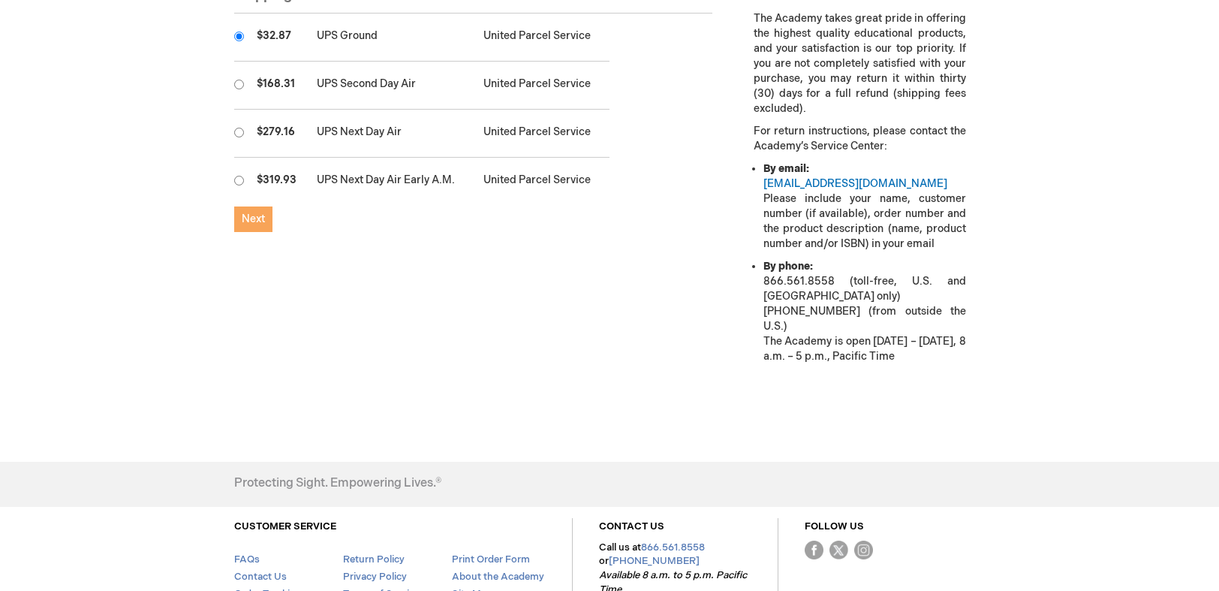
click at [251, 212] on span "Next" at bounding box center [253, 218] width 23 height 13
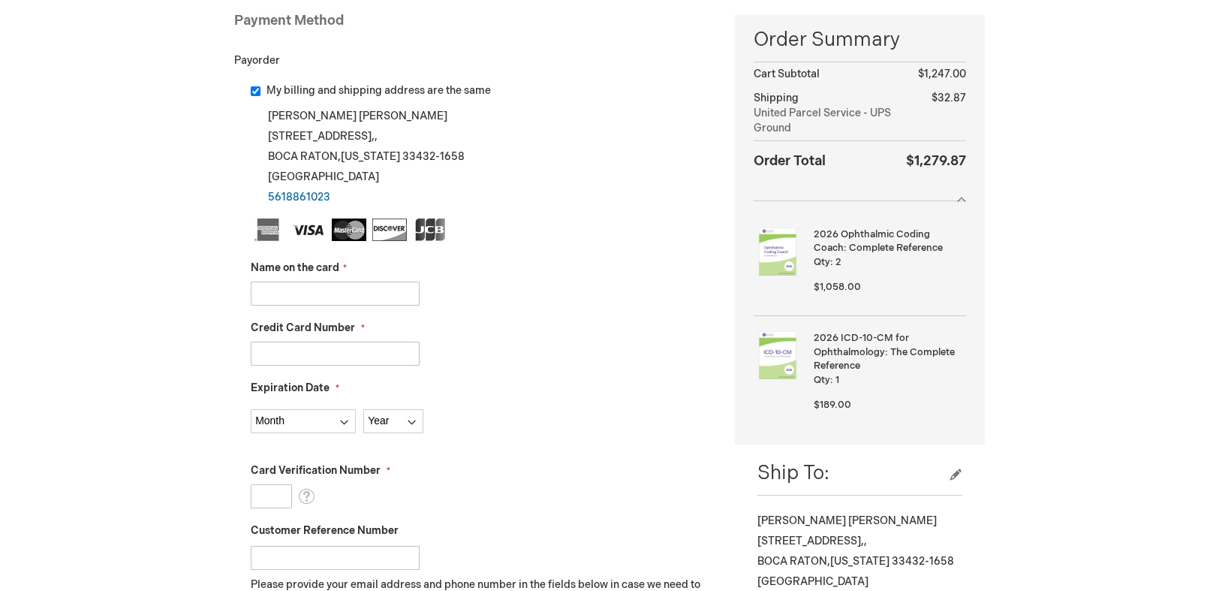
scroll to position [150, 0]
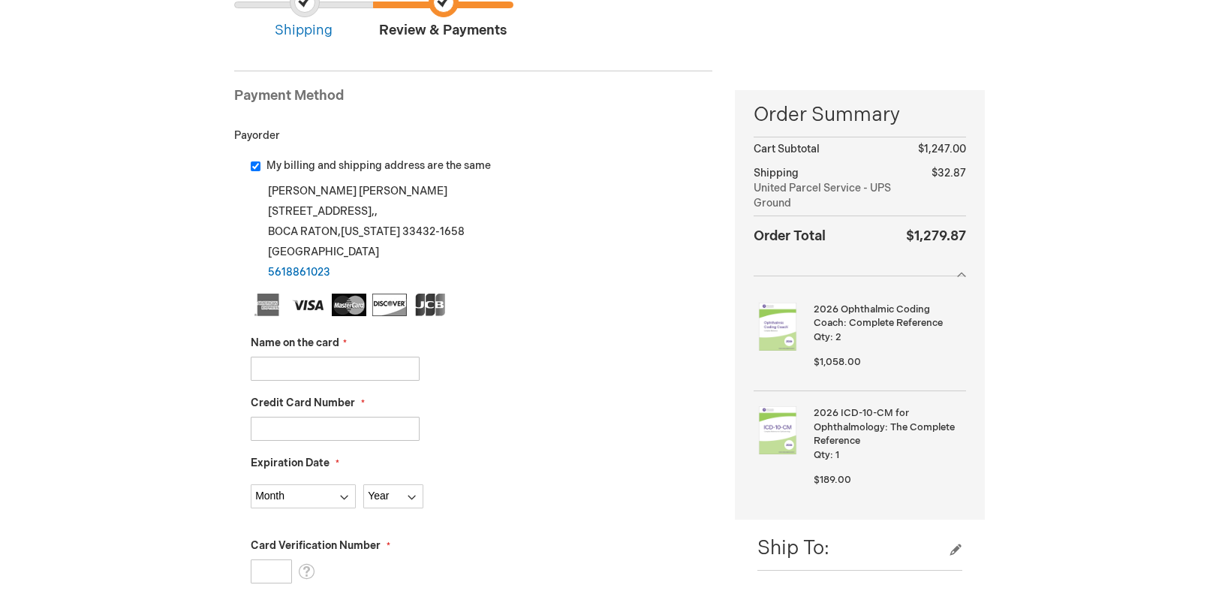
checkbox input "false"
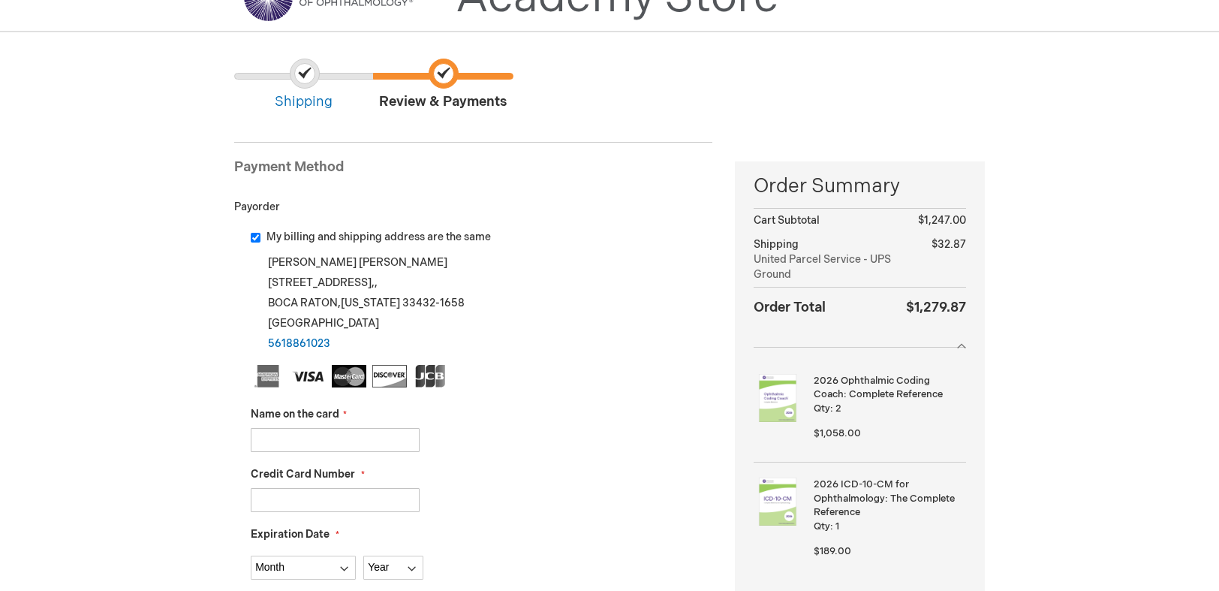
scroll to position [0, 0]
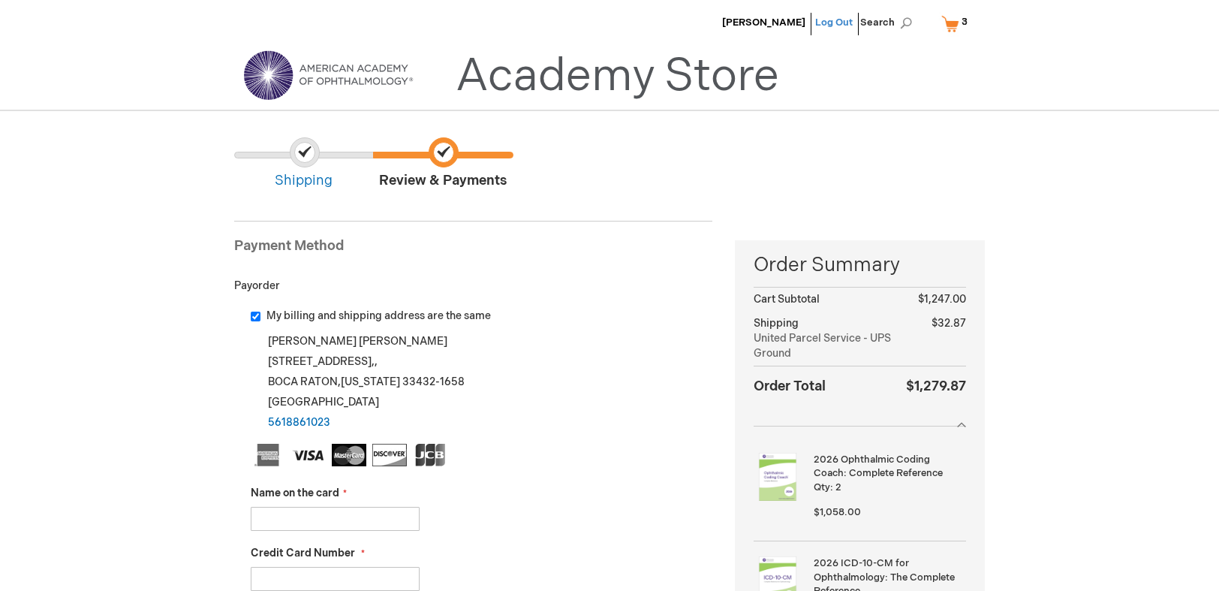
click at [846, 20] on link "Log Out" at bounding box center [834, 23] width 38 height 12
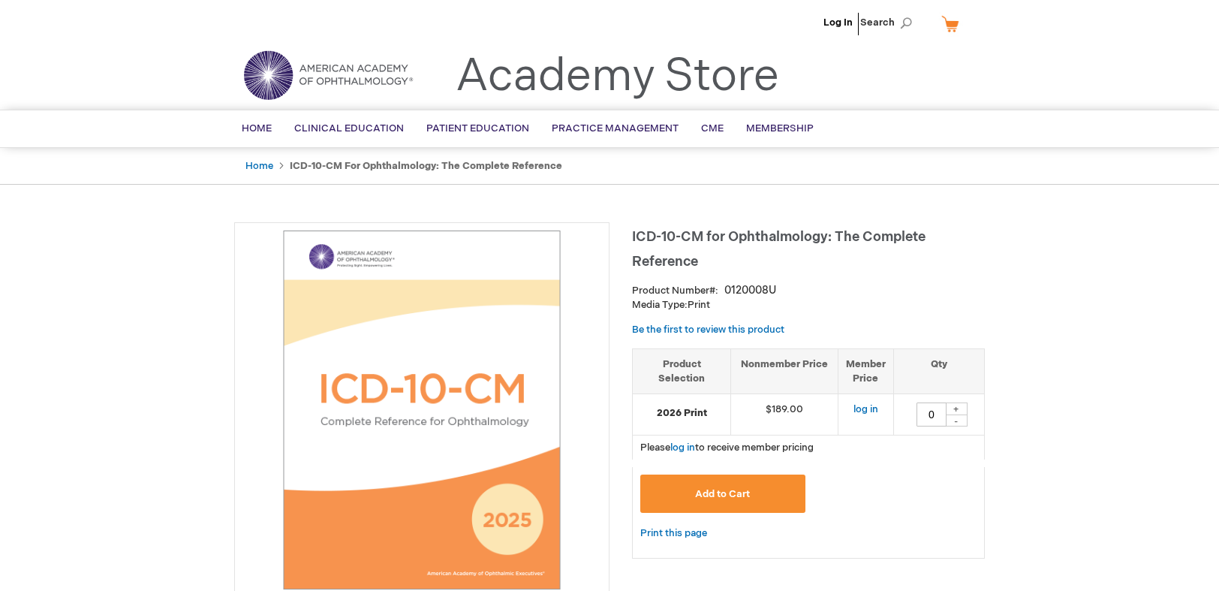
click at [952, 406] on div "+" at bounding box center [956, 408] width 23 height 13
type input "1"
click at [712, 496] on span "Add to Cart" at bounding box center [722, 494] width 55 height 12
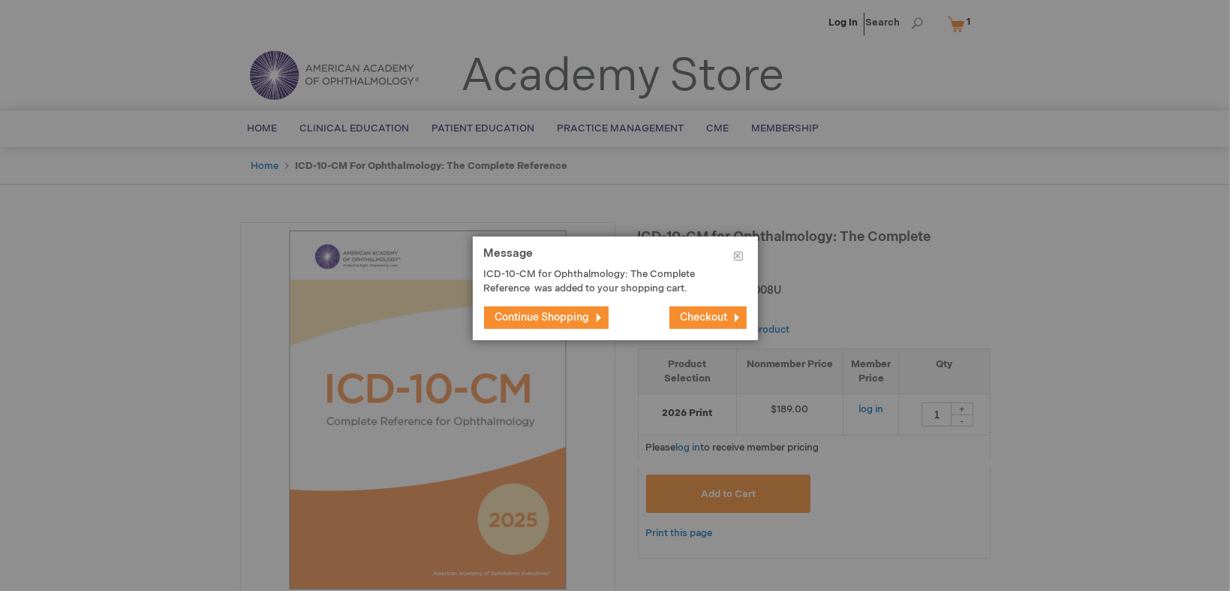
click at [540, 319] on span "Continue Shopping" at bounding box center [542, 317] width 95 height 13
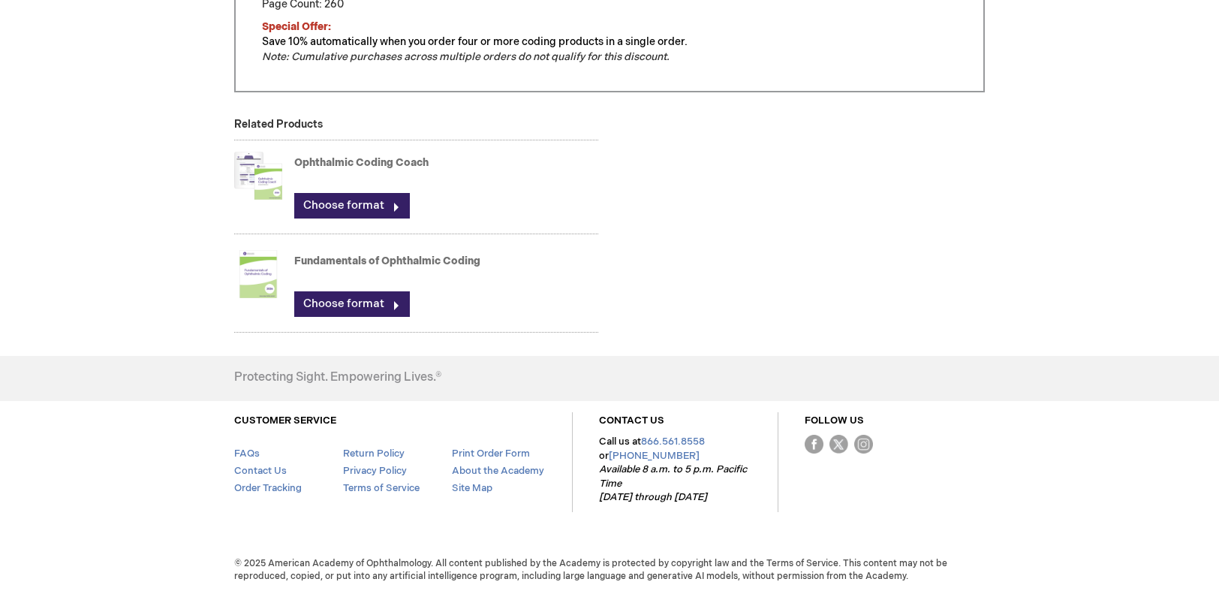
scroll to position [1026, 0]
click at [348, 198] on link "Choose format" at bounding box center [352, 205] width 116 height 26
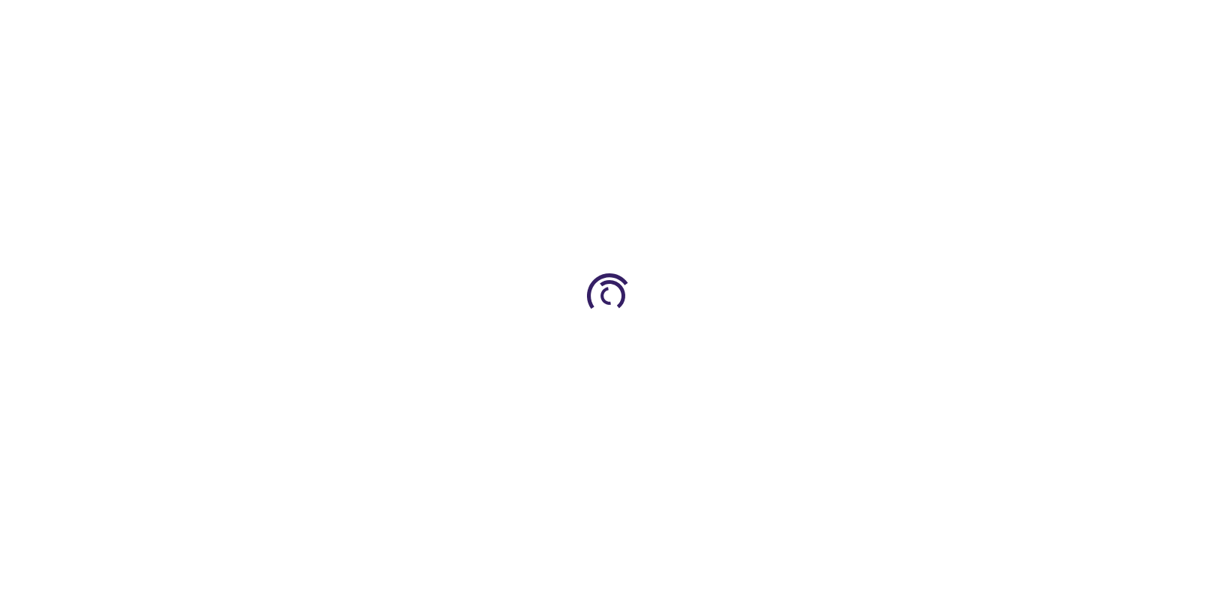
type input "0"
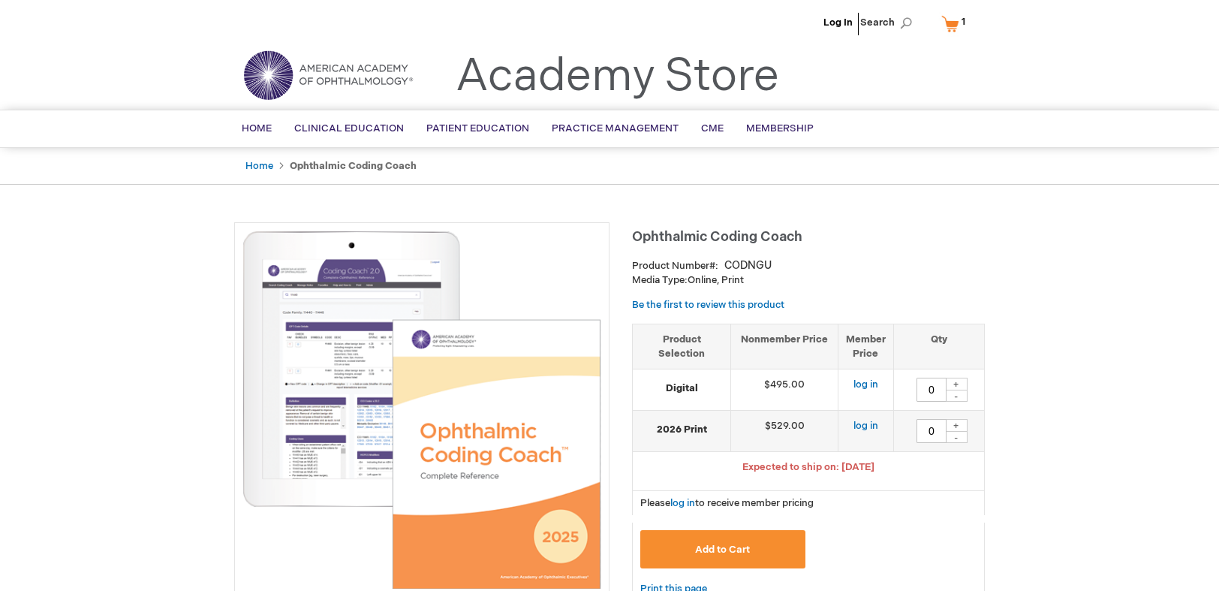
click at [958, 436] on div "-" at bounding box center [956, 437] width 23 height 12
click at [961, 422] on div "+" at bounding box center [956, 425] width 23 height 13
type input "1"
click at [726, 548] on span "Add to Cart" at bounding box center [722, 549] width 55 height 12
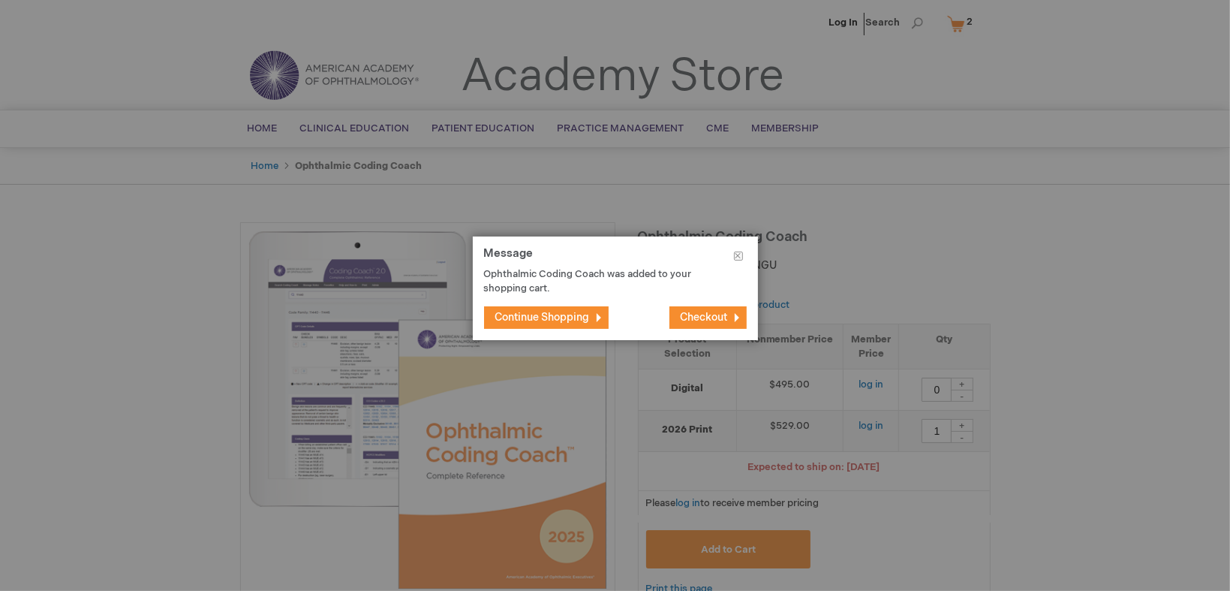
click at [718, 319] on span "Checkout" at bounding box center [704, 317] width 47 height 13
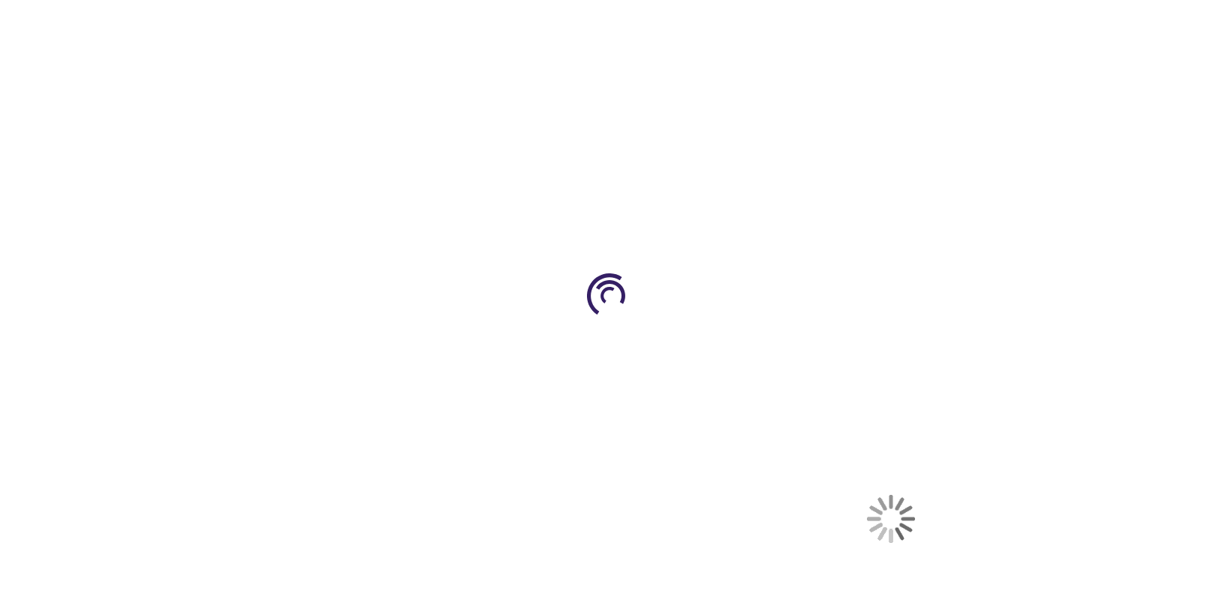
select select "US"
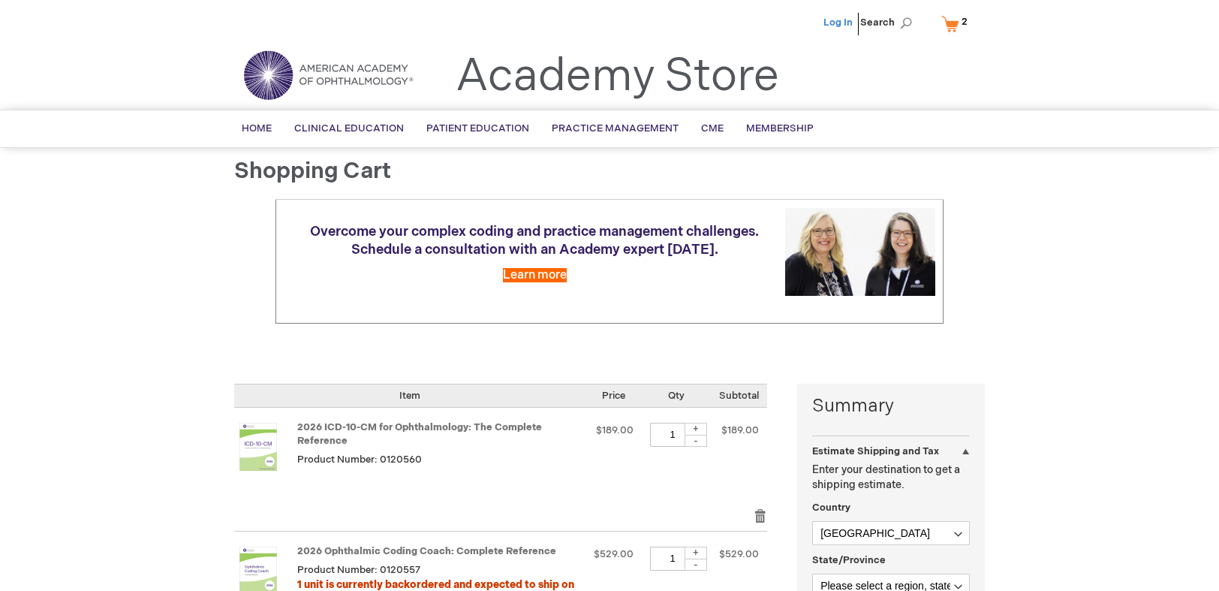
click at [841, 21] on link "Log In" at bounding box center [837, 23] width 29 height 12
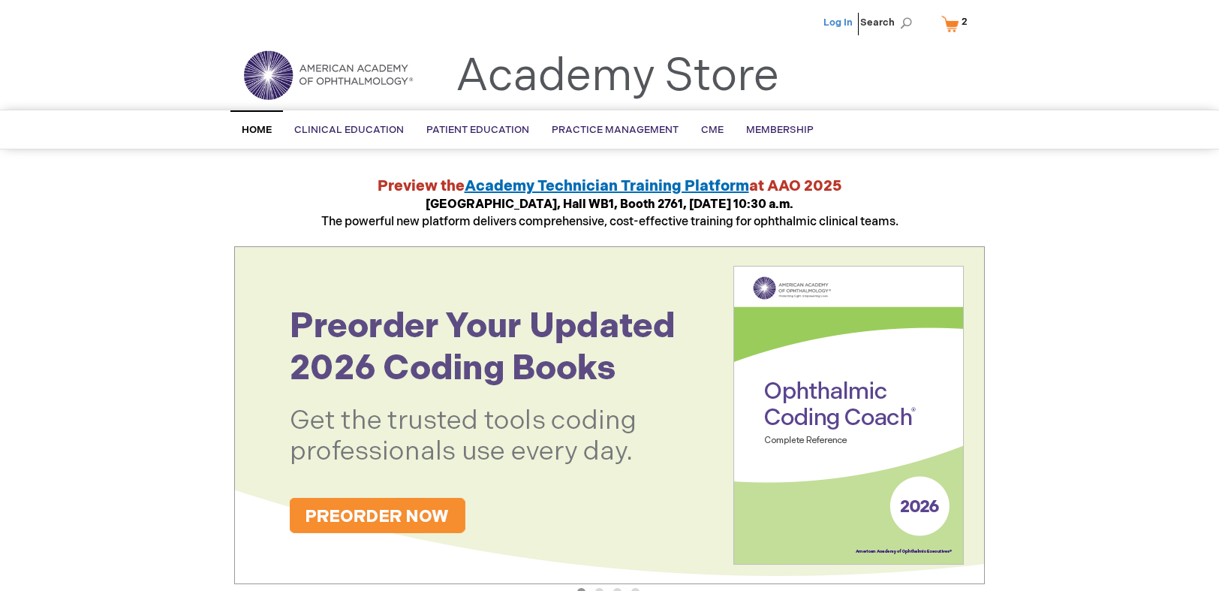
click at [847, 23] on link "Log In" at bounding box center [837, 23] width 29 height 12
